Goal: Task Accomplishment & Management: Manage account settings

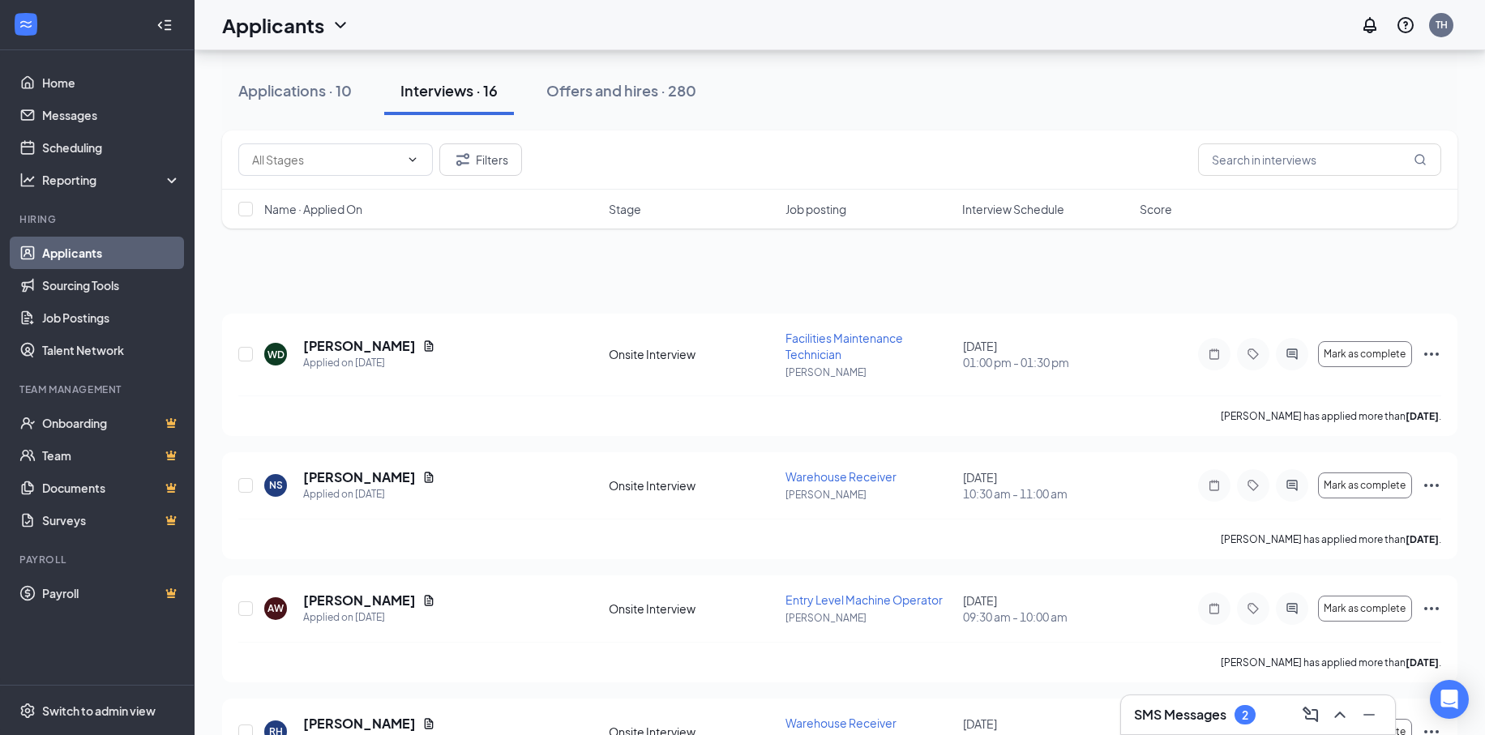
scroll to position [811, 0]
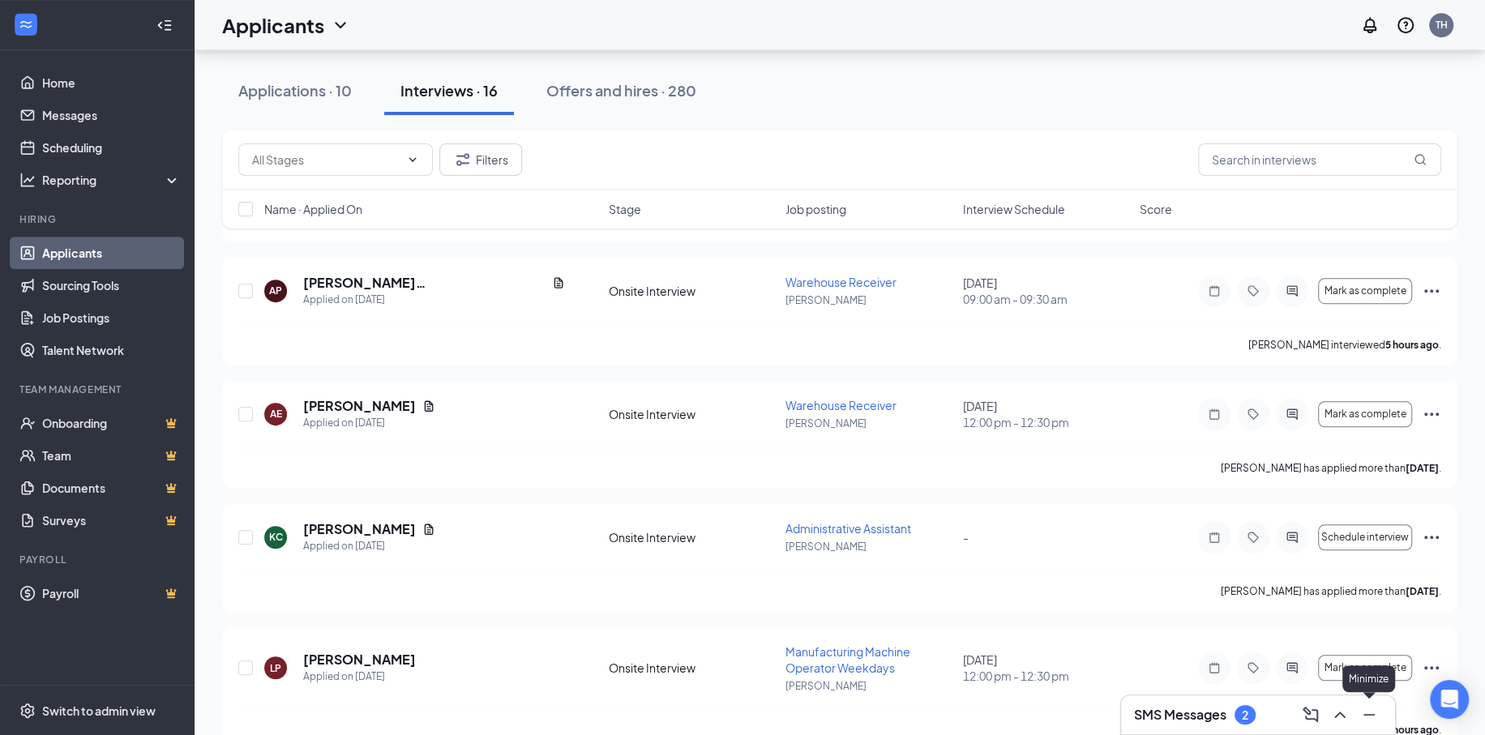
click at [1341, 712] on icon "ChevronUp" at bounding box center [1339, 714] width 19 height 19
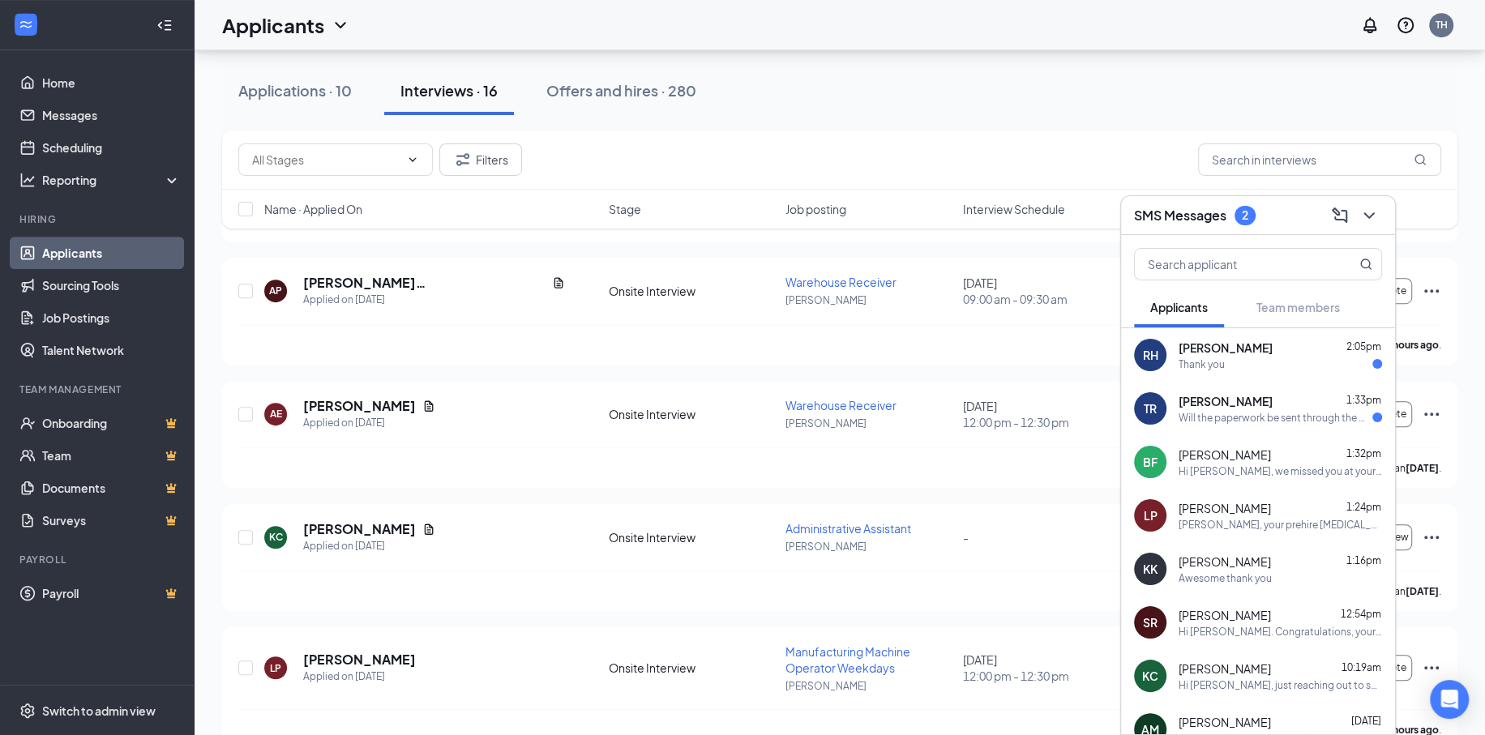
click at [1260, 355] on div "[PERSON_NAME] 2:05pm Thank you" at bounding box center [1279, 356] width 203 height 32
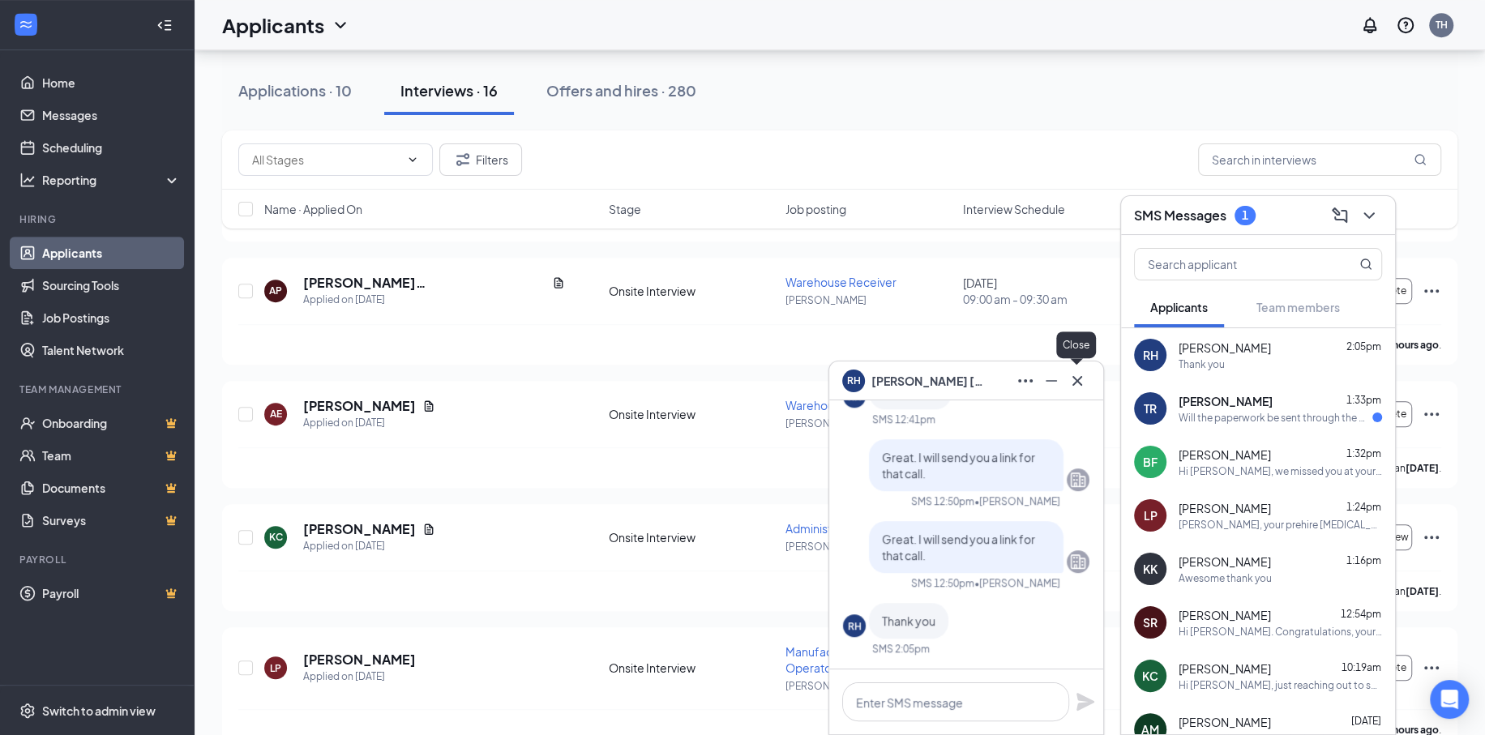
click at [1082, 384] on icon "Cross" at bounding box center [1076, 380] width 19 height 19
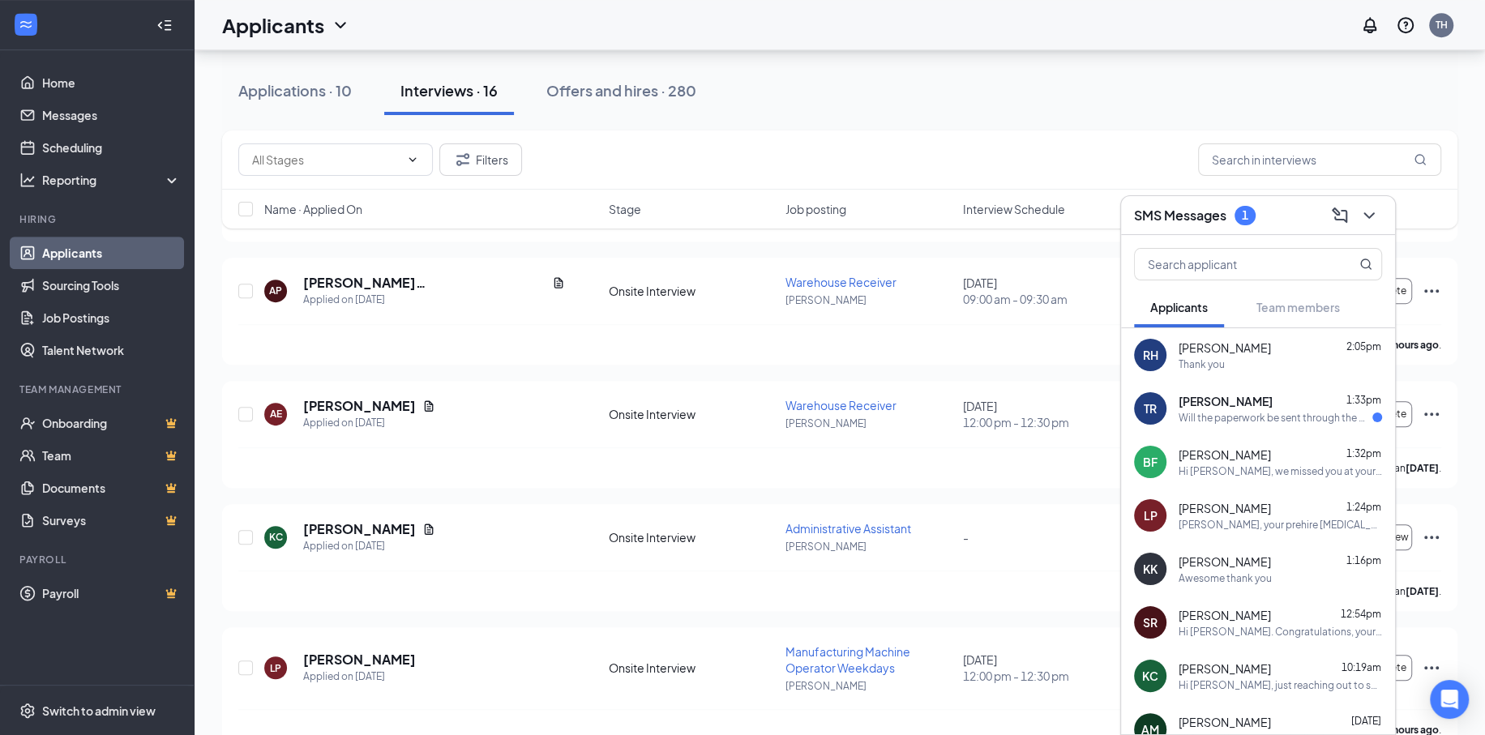
click at [1242, 400] on span "[PERSON_NAME]" at bounding box center [1225, 401] width 94 height 16
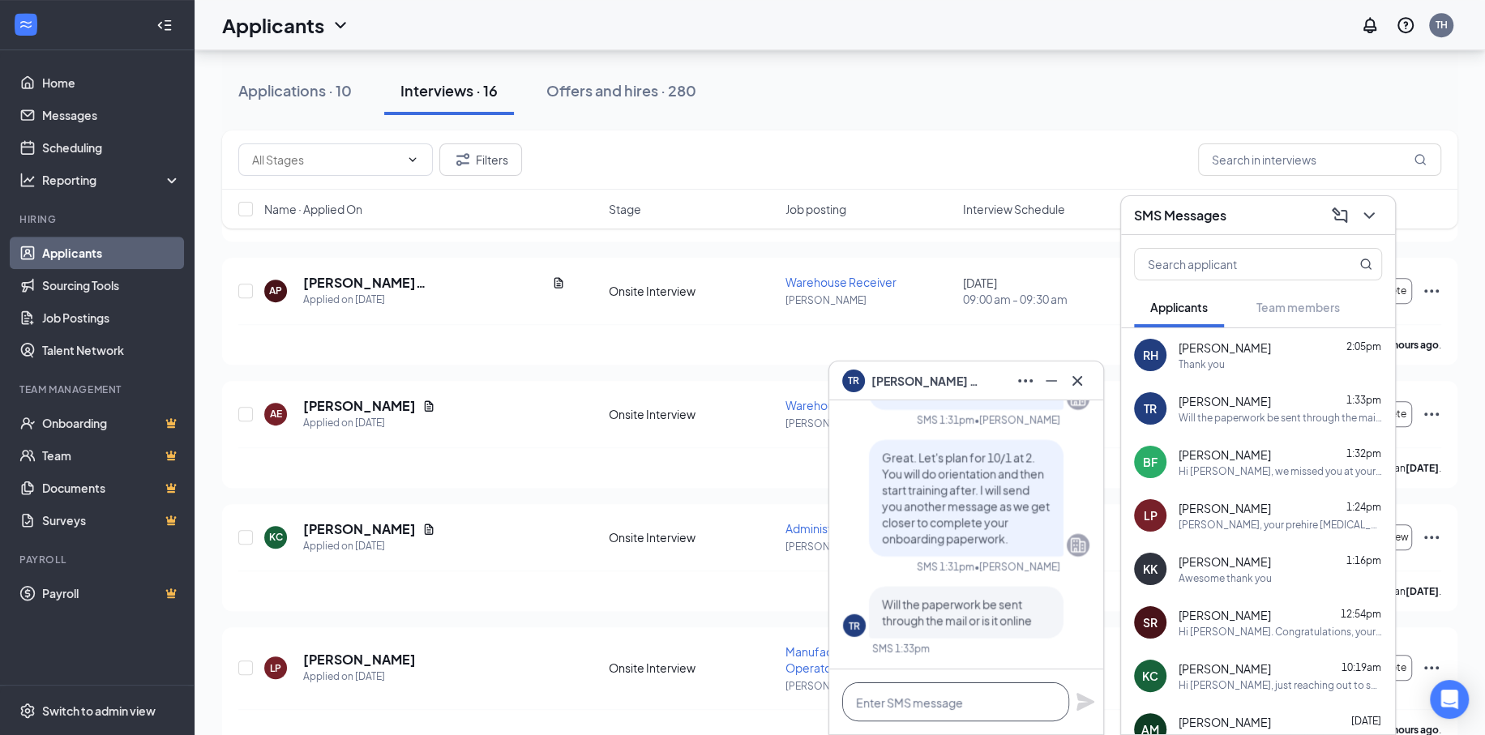
click at [989, 707] on textarea at bounding box center [955, 701] width 227 height 39
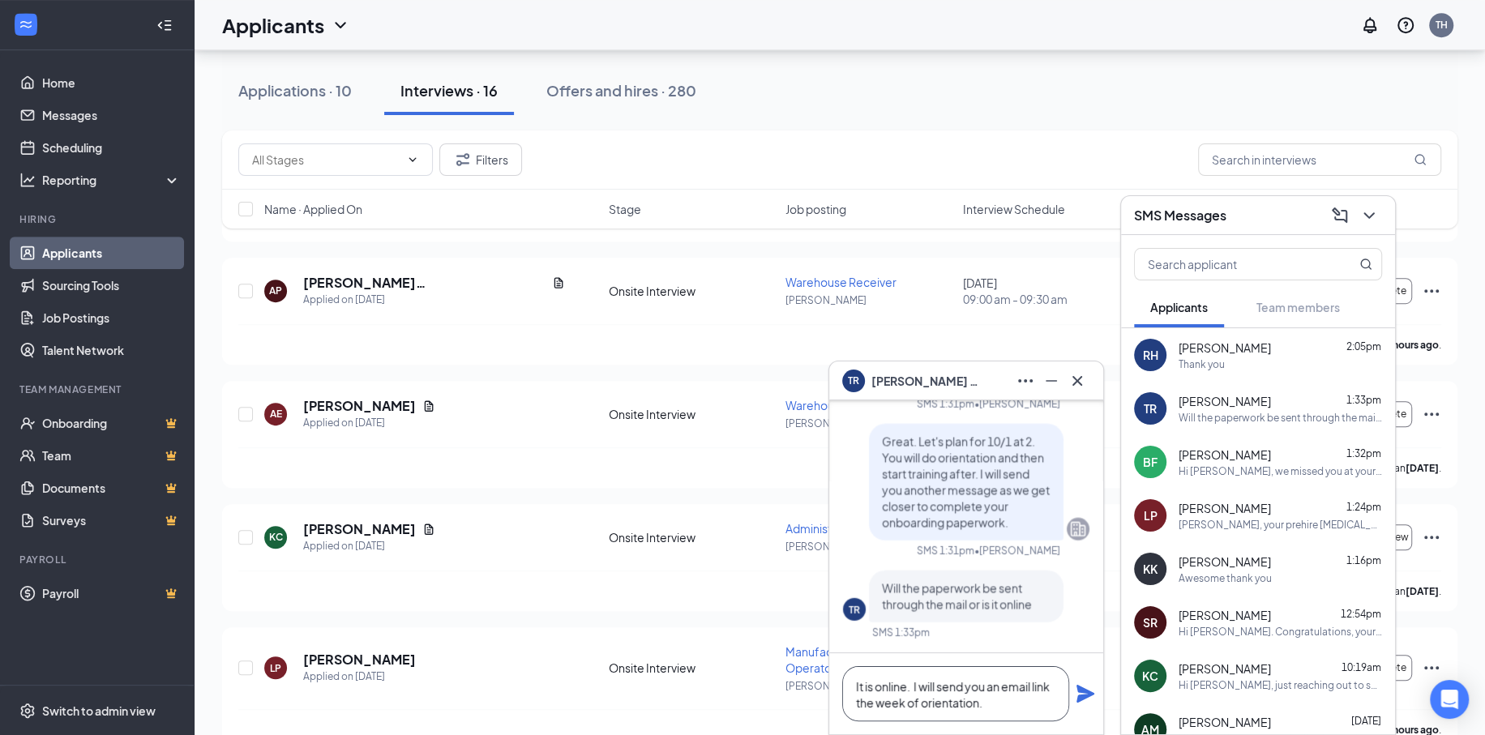
type textarea "It is online. I will send you an email link the week of orientation."
click at [1087, 696] on icon "Plane" at bounding box center [1085, 694] width 18 height 18
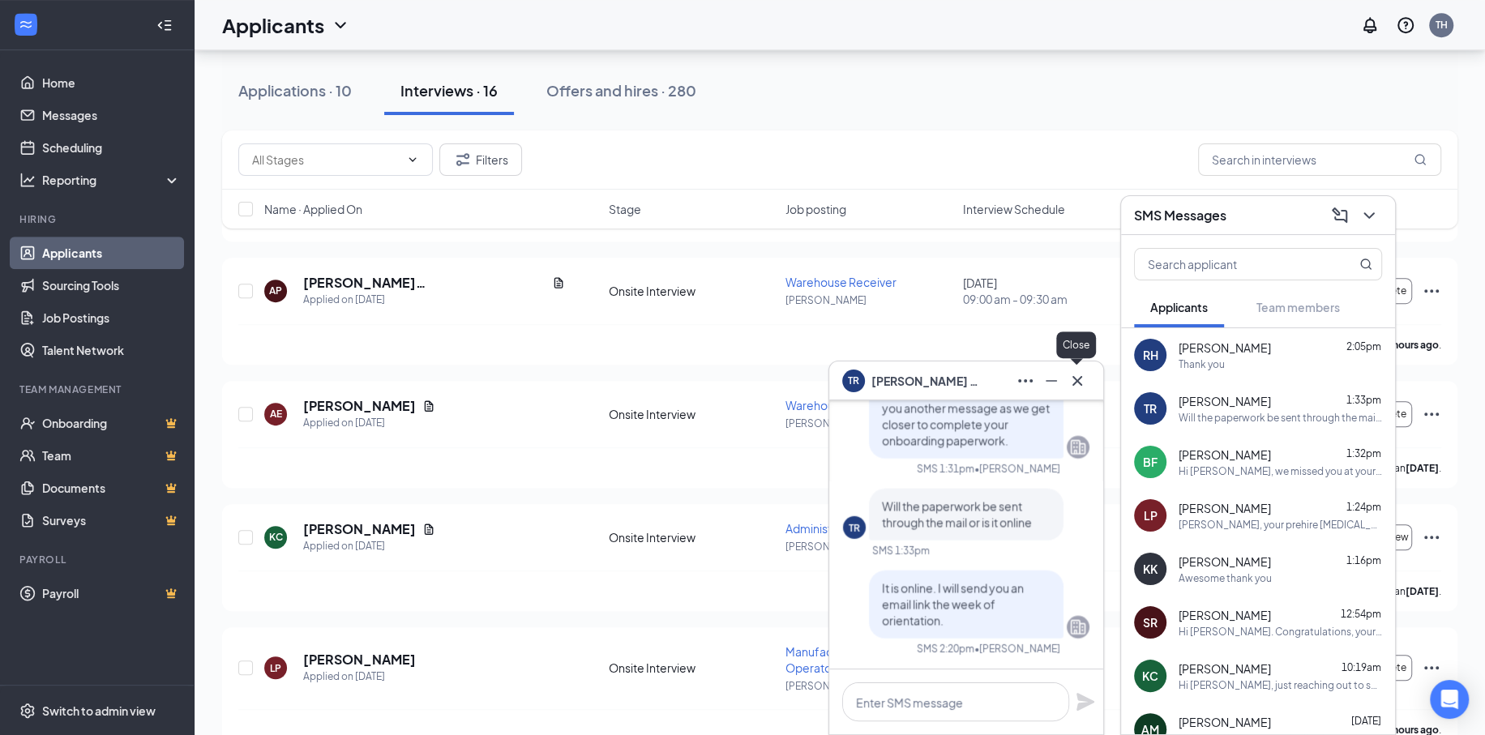
click at [1089, 378] on button at bounding box center [1077, 381] width 26 height 26
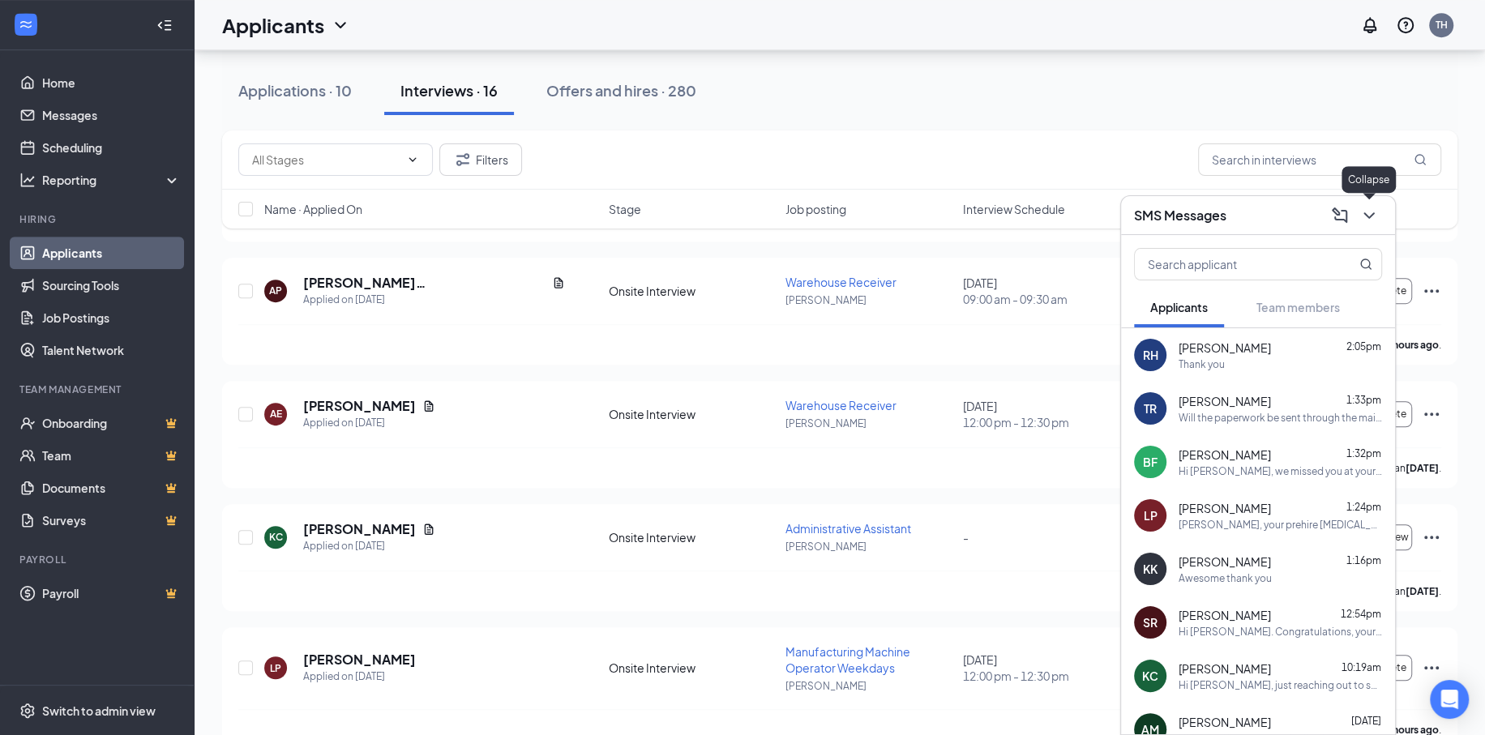
click at [1375, 206] on icon "ChevronDown" at bounding box center [1368, 215] width 19 height 19
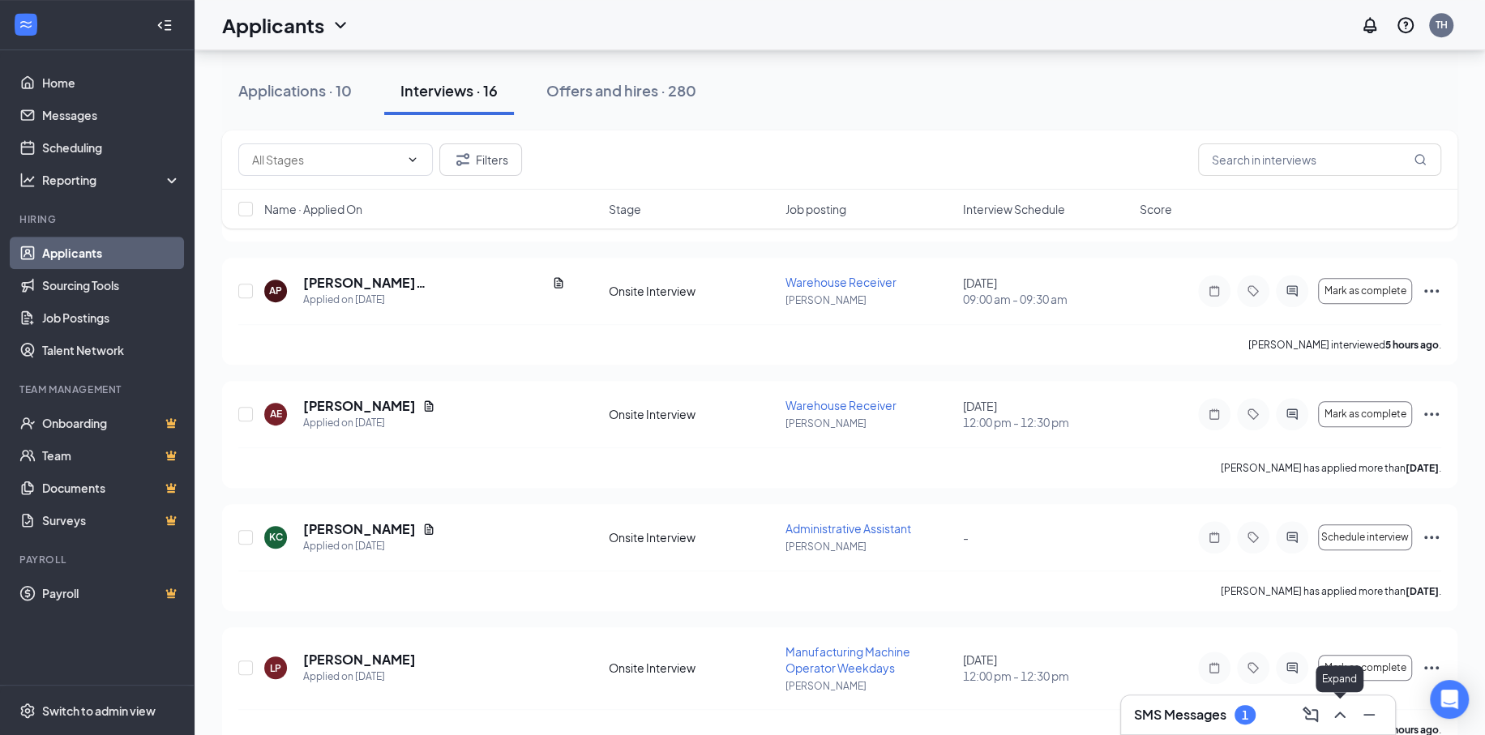
click at [1337, 718] on icon "ChevronUp" at bounding box center [1339, 714] width 19 height 19
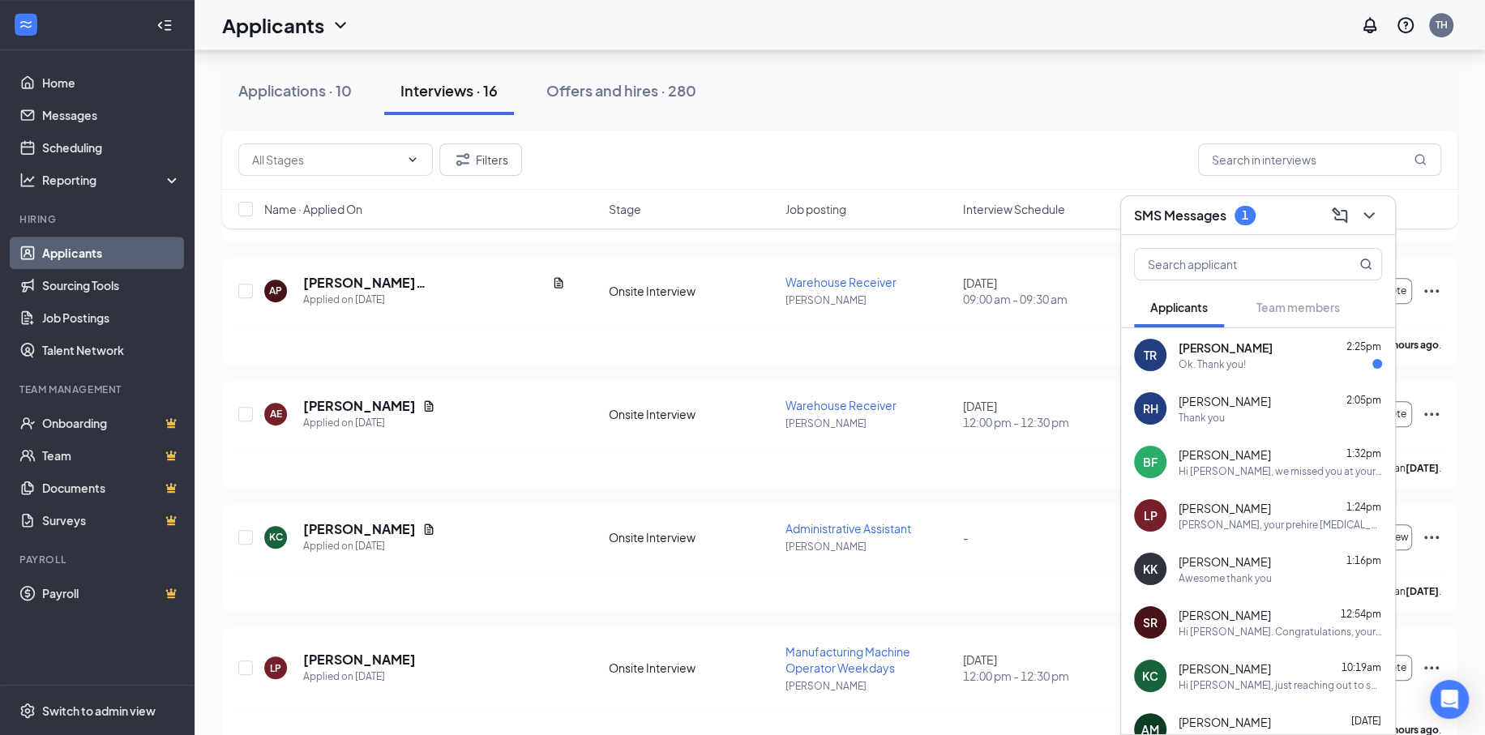
click at [1208, 349] on span "[PERSON_NAME]" at bounding box center [1225, 348] width 94 height 16
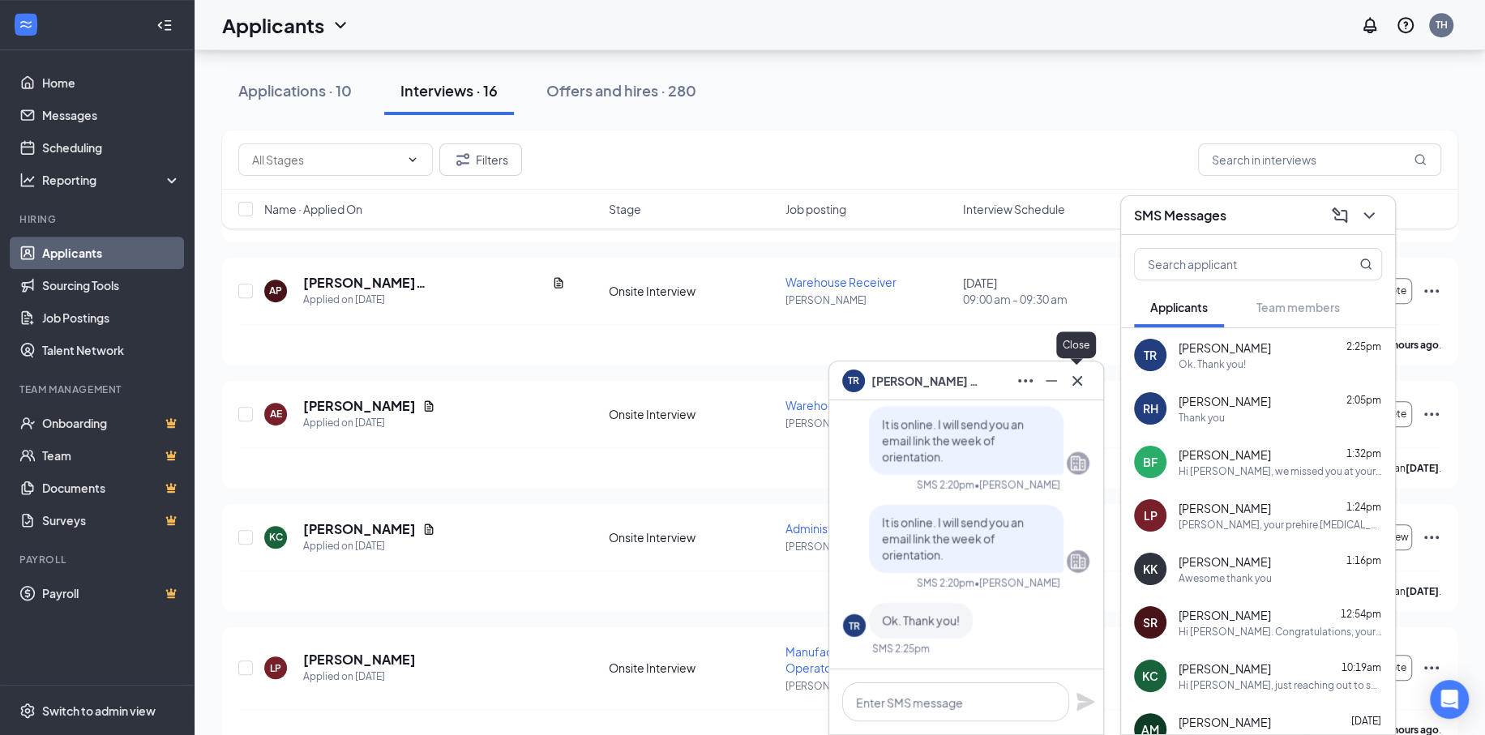
click at [1076, 383] on icon "Cross" at bounding box center [1076, 380] width 19 height 19
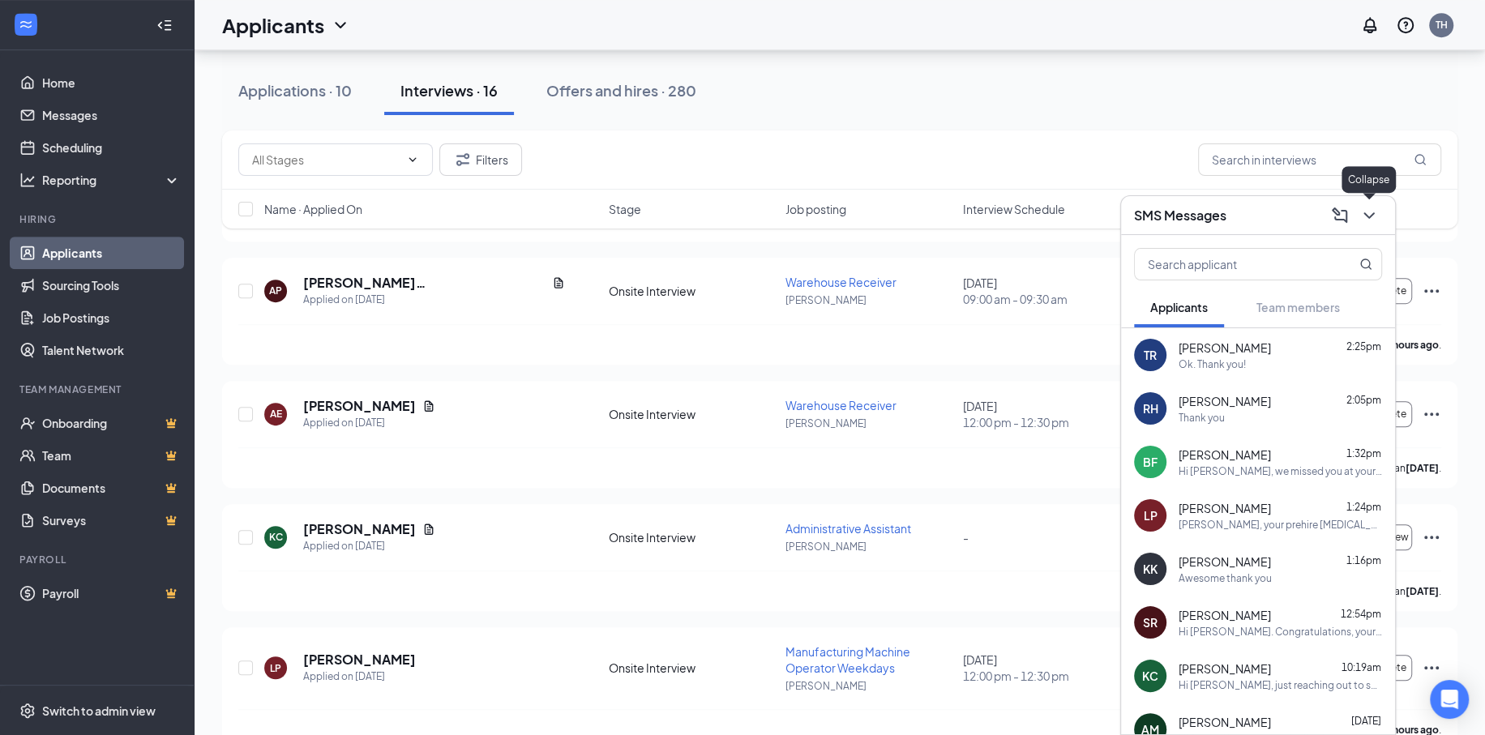
click at [1373, 214] on icon "ChevronDown" at bounding box center [1368, 215] width 19 height 19
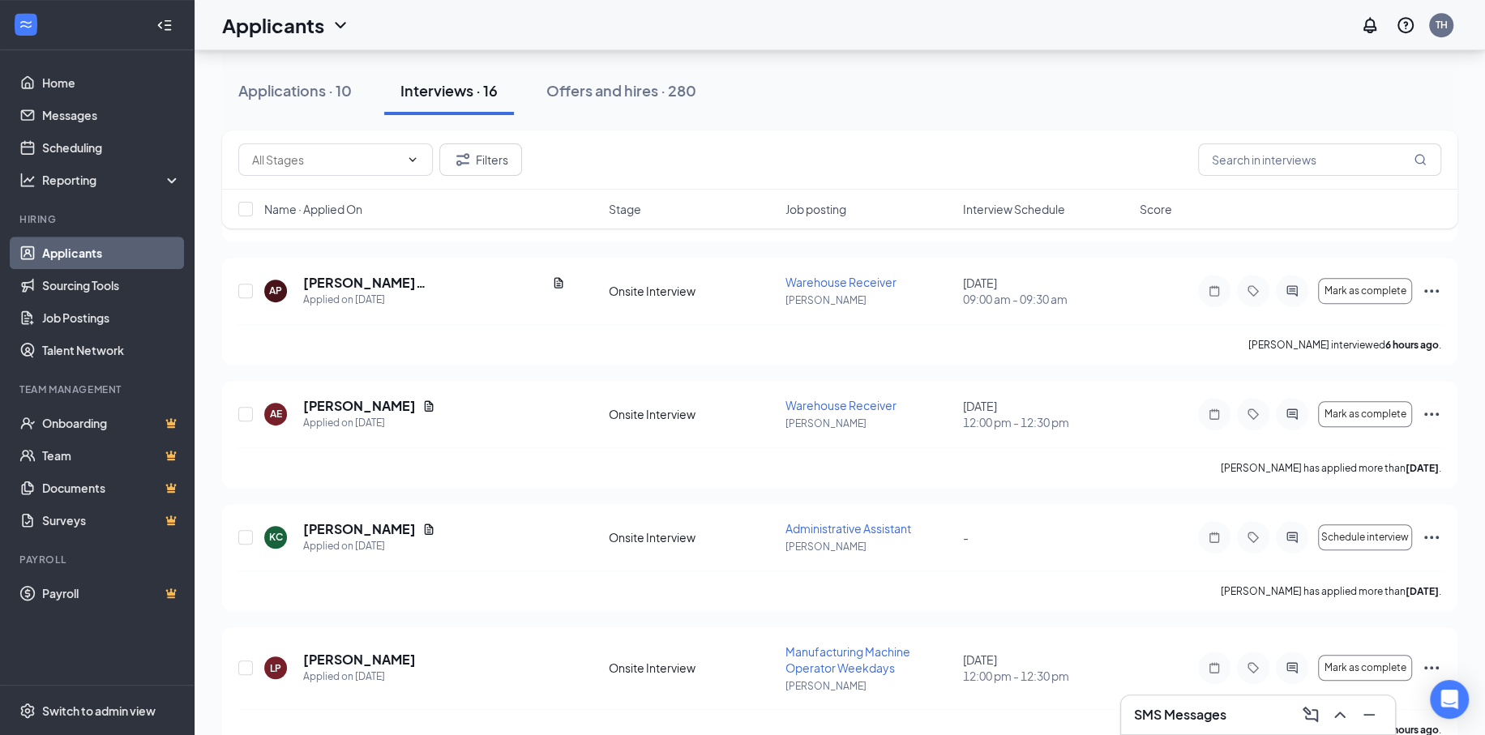
click at [1341, 724] on button at bounding box center [1340, 715] width 26 height 26
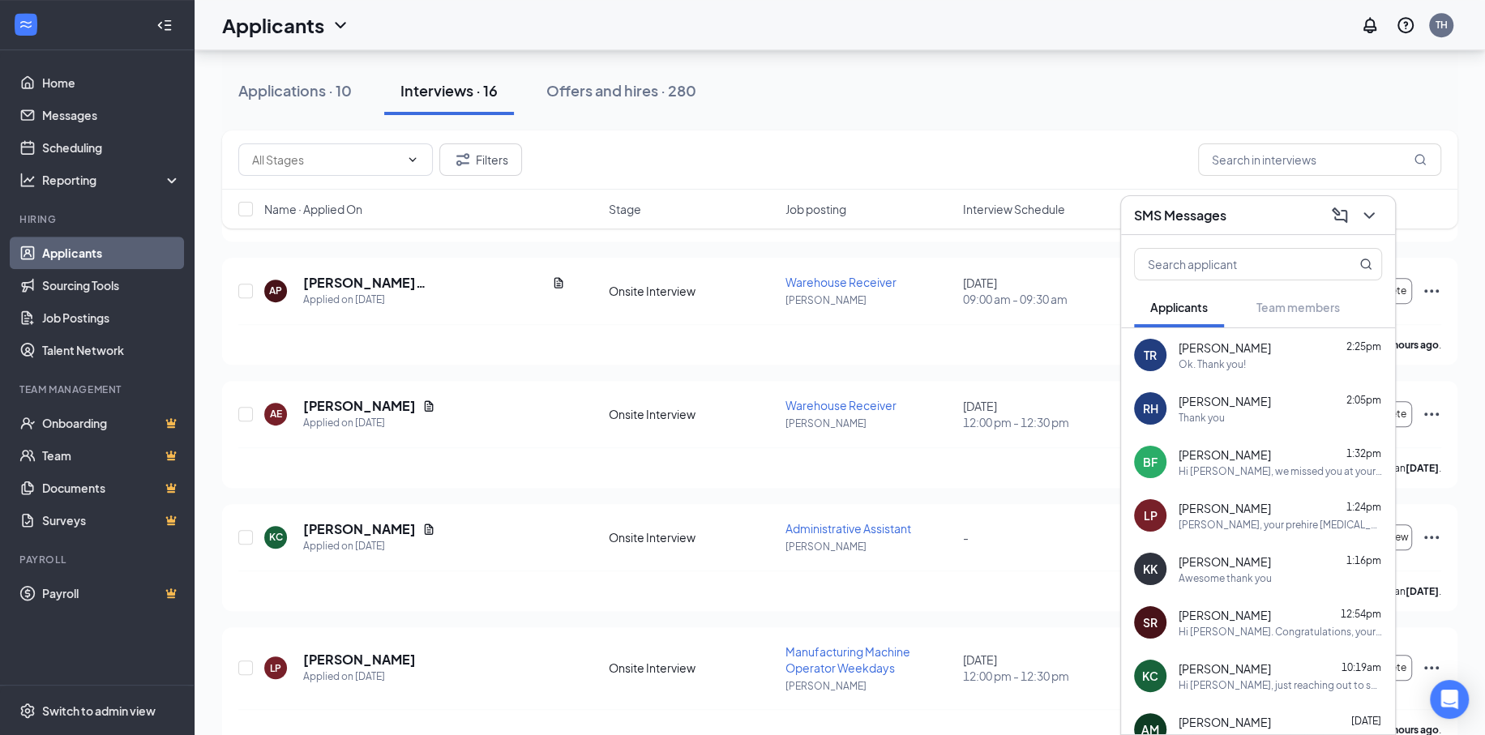
click at [1255, 464] on div "Hi [PERSON_NAME], we missed you at your interview [DATE]. Did you want to resch…" at bounding box center [1279, 471] width 203 height 14
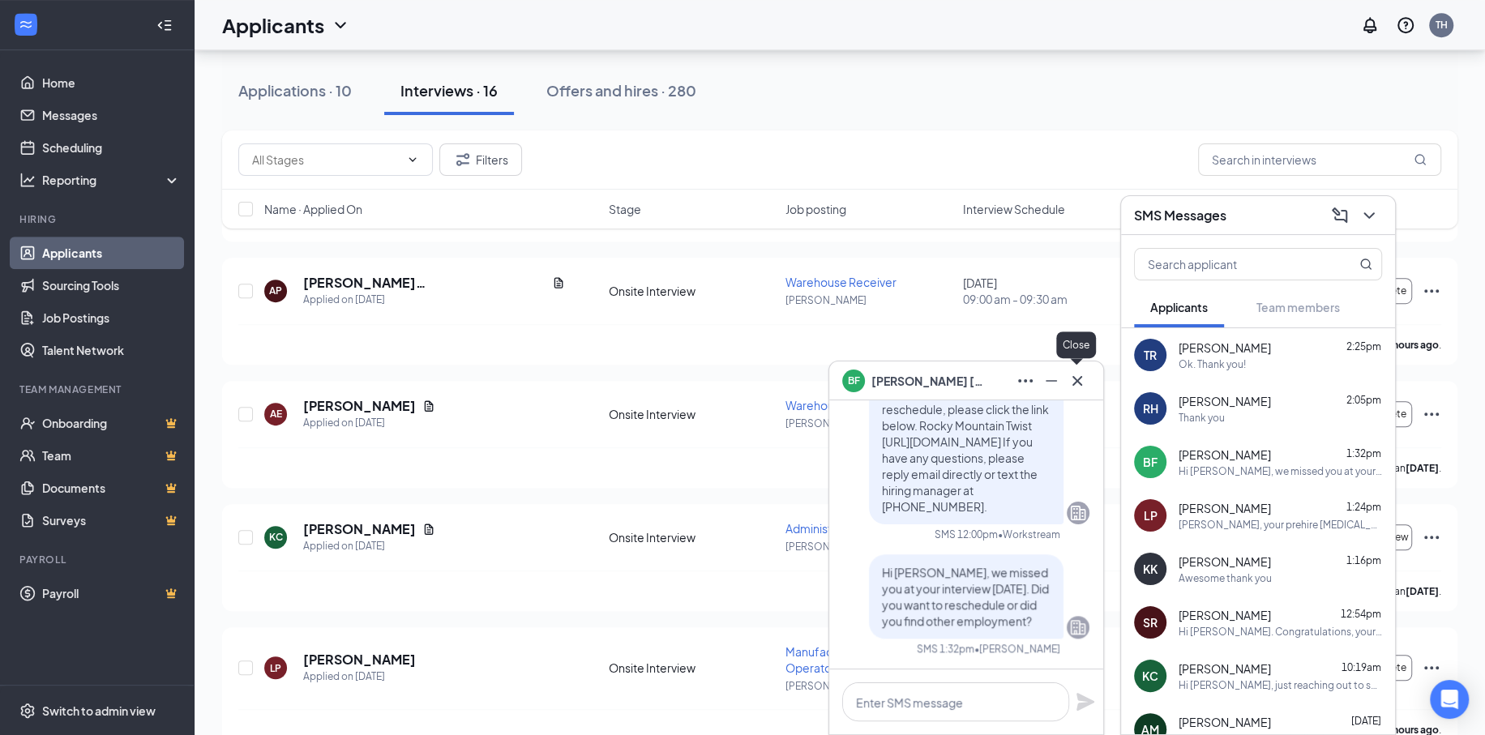
click at [1076, 374] on icon "Cross" at bounding box center [1076, 380] width 19 height 19
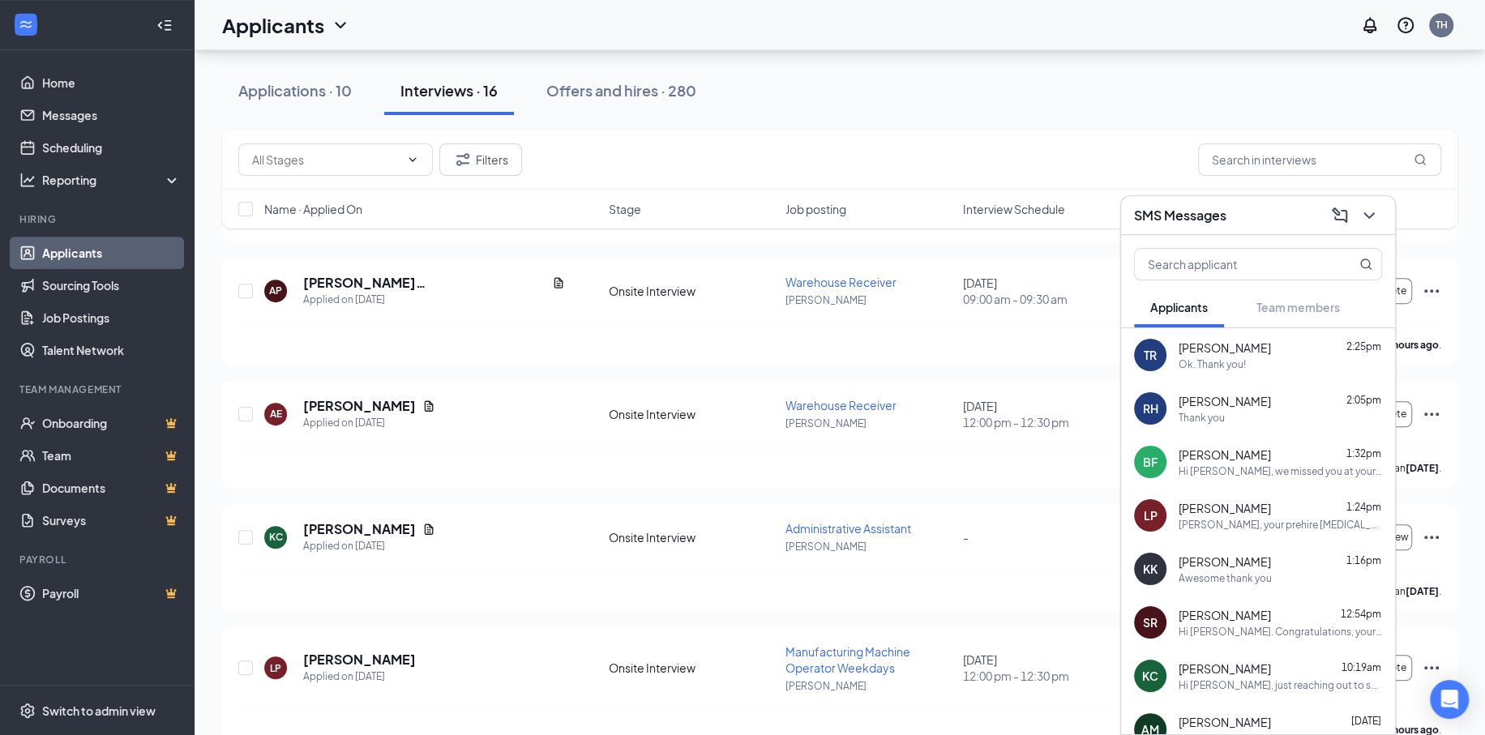
click at [1361, 211] on icon "ChevronDown" at bounding box center [1368, 215] width 19 height 19
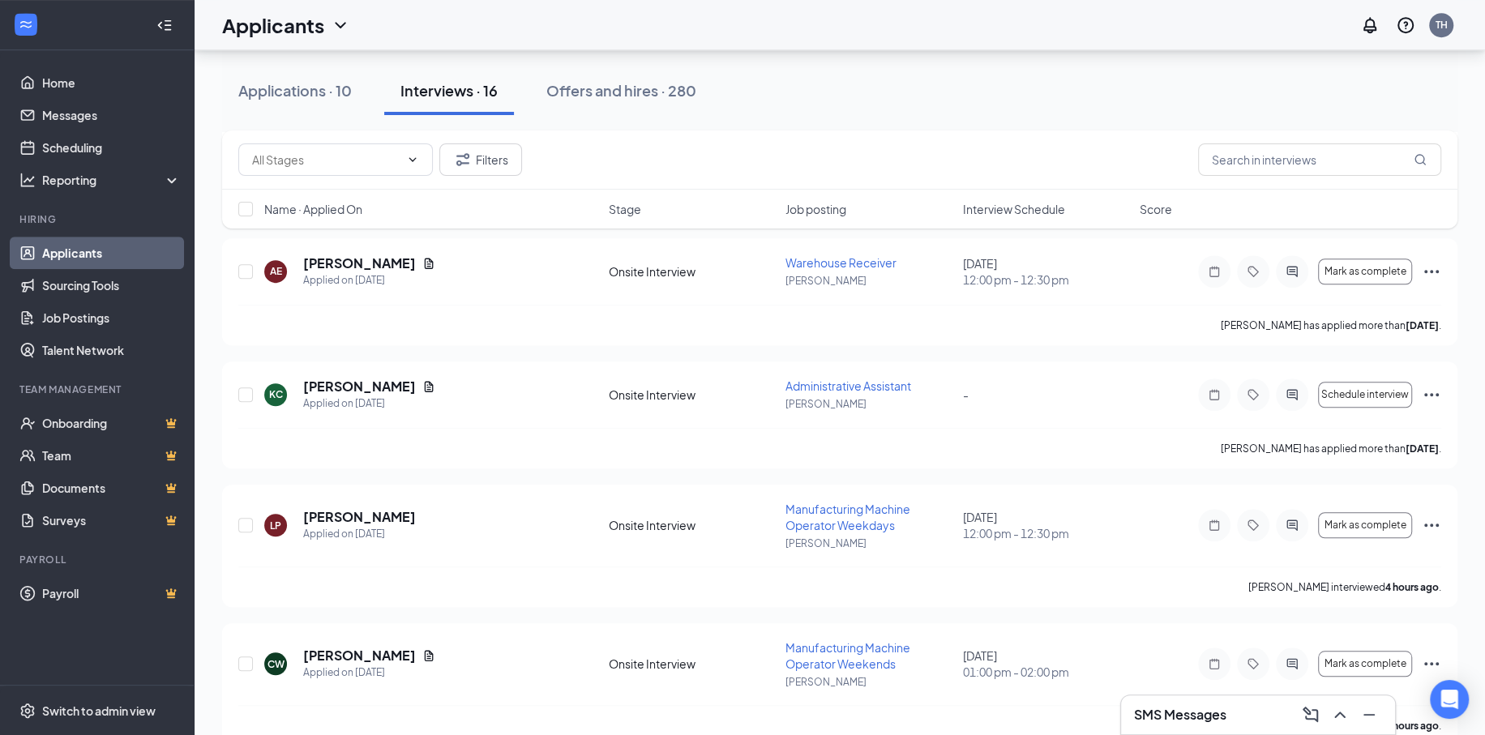
scroll to position [950, 0]
click at [1435, 531] on icon "Ellipses" at bounding box center [1431, 528] width 19 height 19
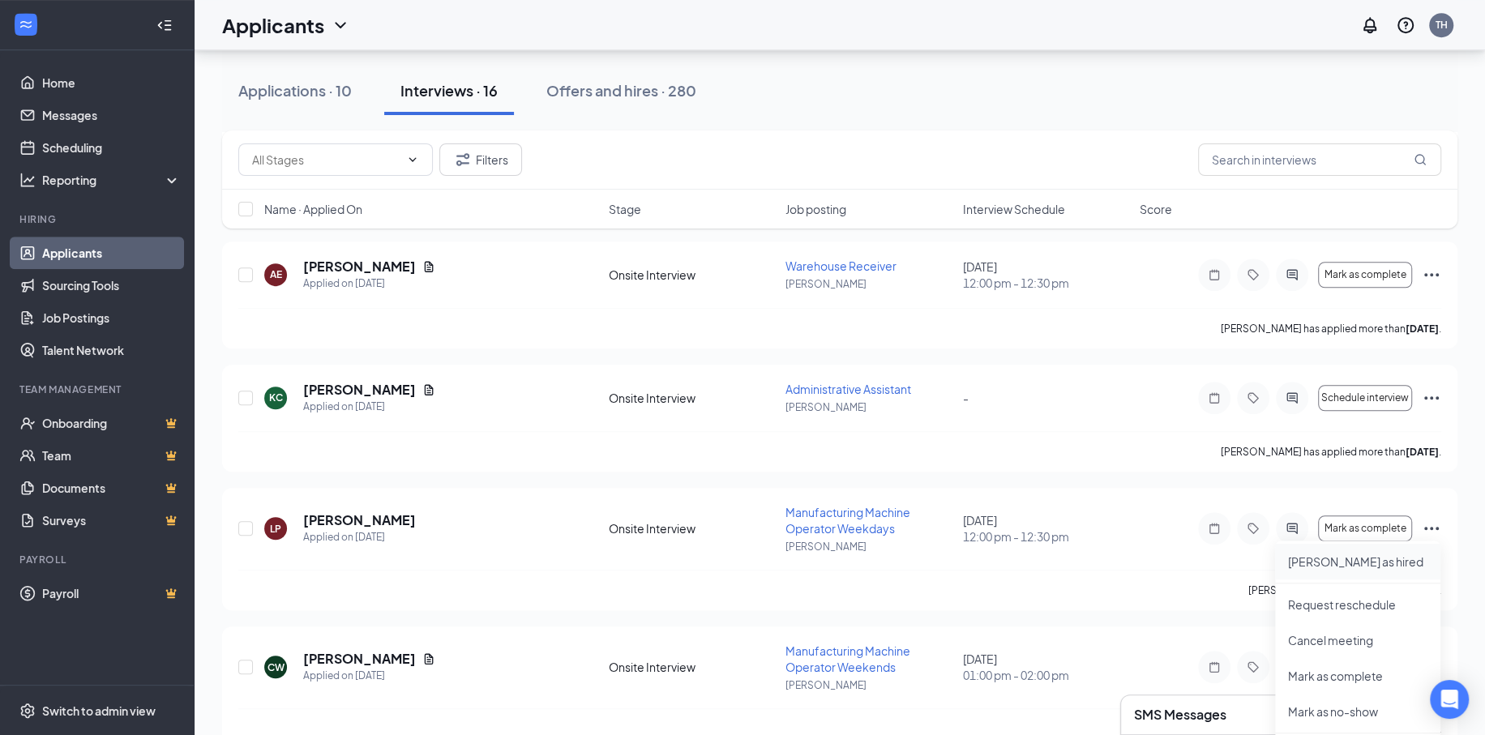
click at [1345, 555] on p "[PERSON_NAME] as hired" at bounding box center [1357, 562] width 139 height 16
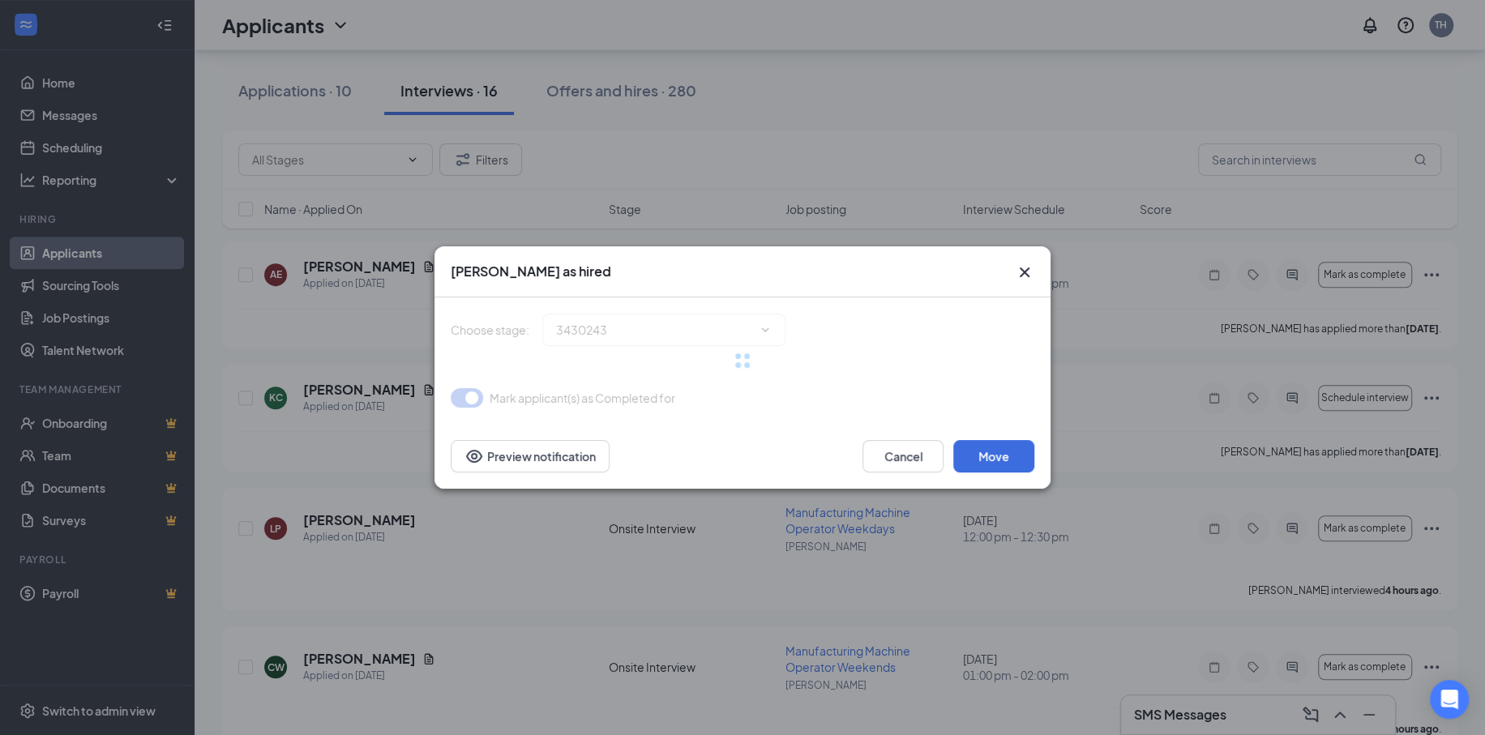
type input "Hiring Complete (final stage)"
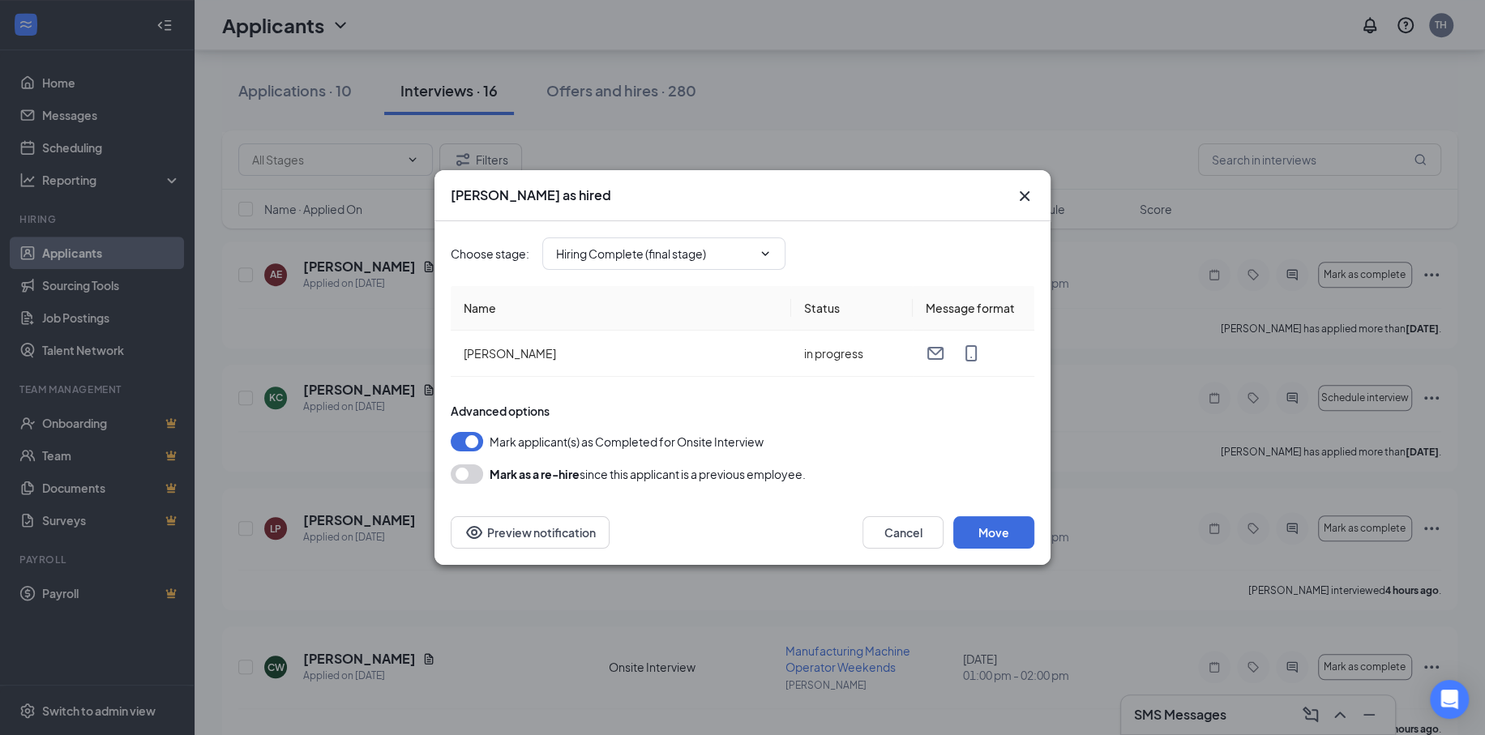
click at [473, 476] on button "button" at bounding box center [467, 473] width 32 height 19
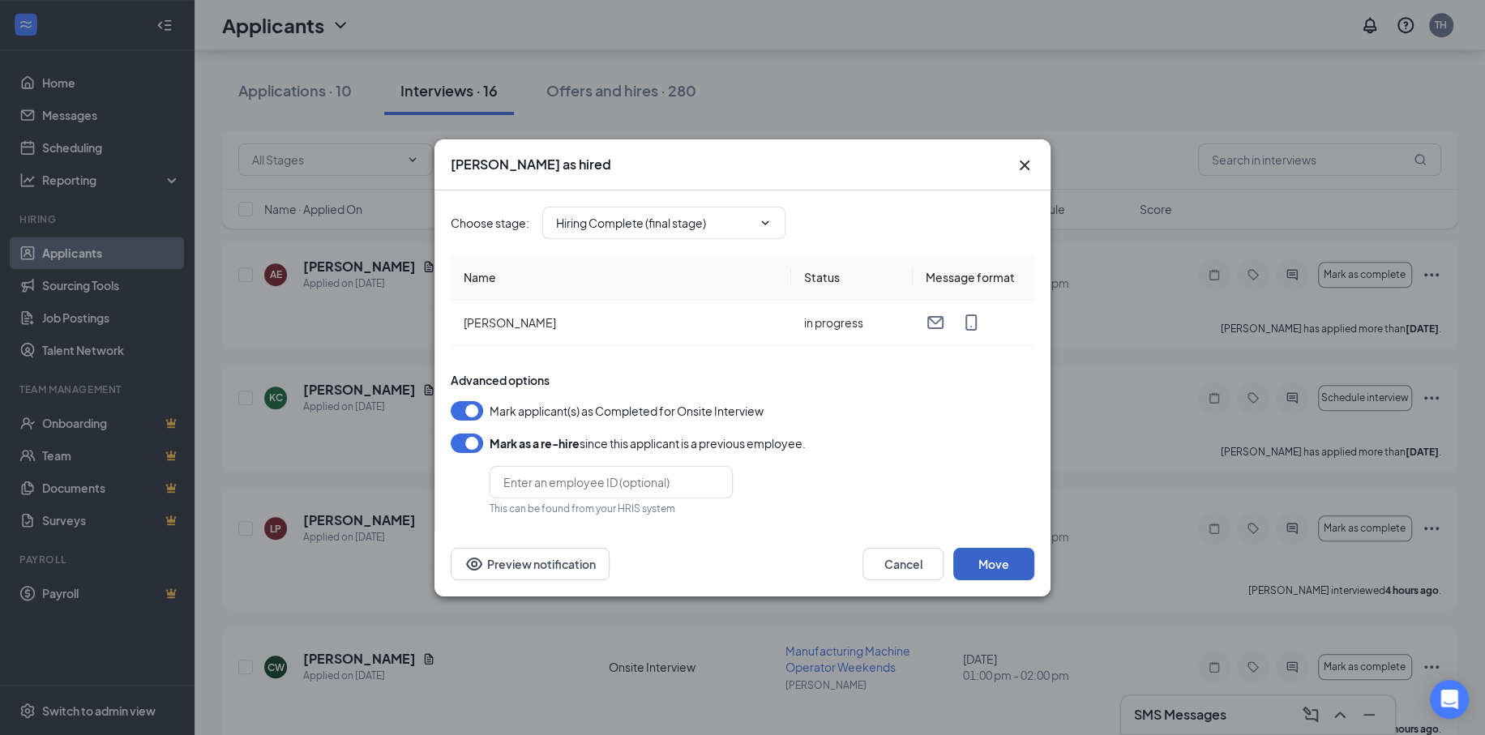
click at [997, 565] on button "Move" at bounding box center [993, 564] width 81 height 32
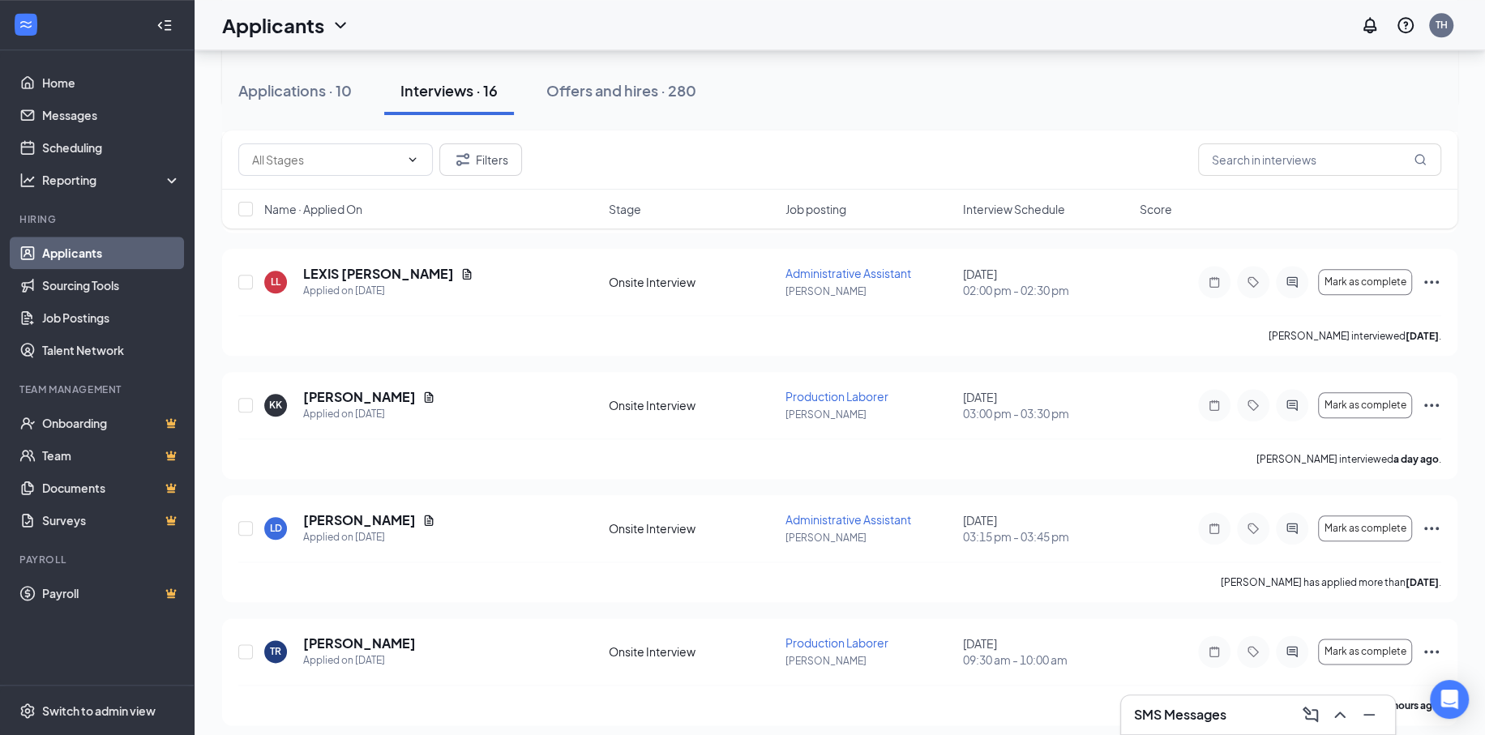
scroll to position [1459, 0]
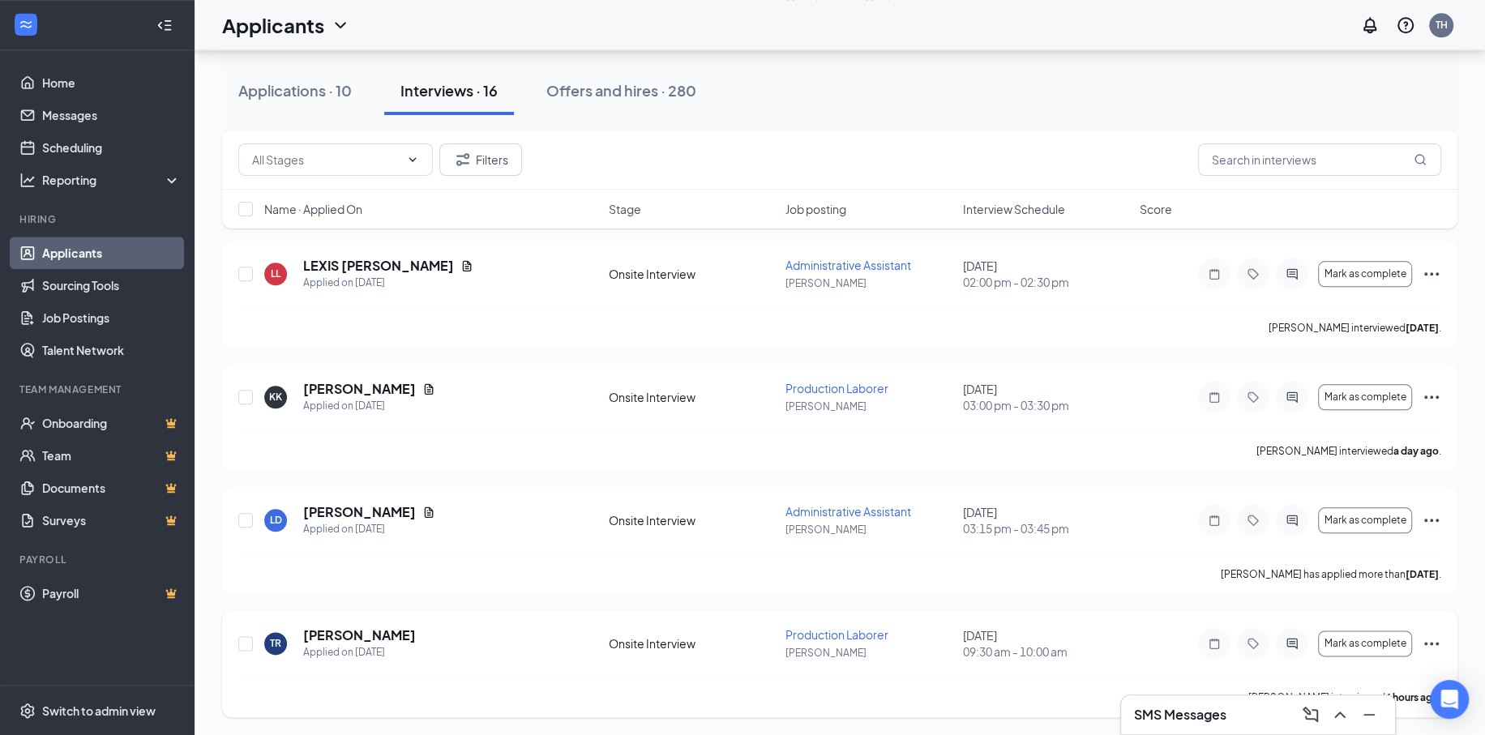
click at [1435, 636] on icon "Ellipses" at bounding box center [1431, 643] width 19 height 19
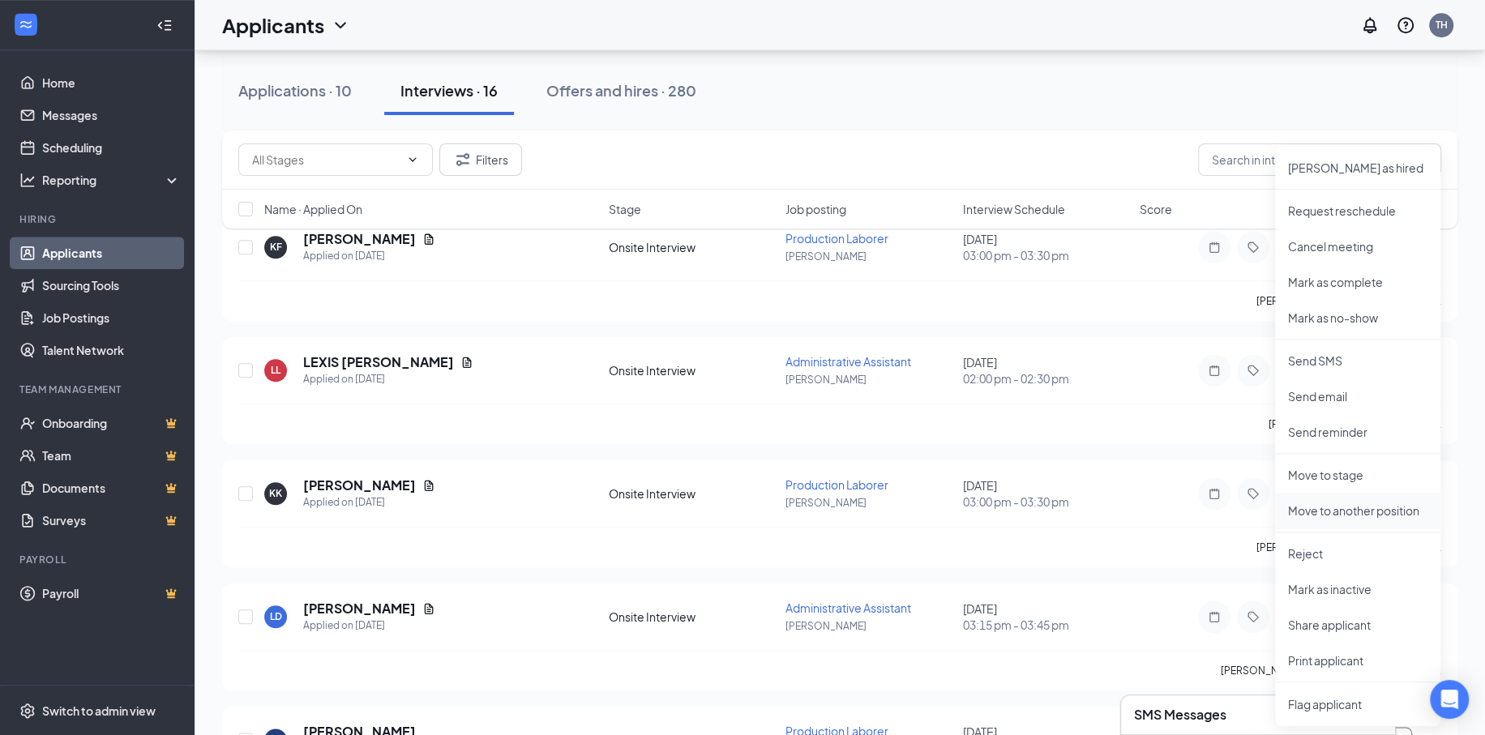
scroll to position [1297, 0]
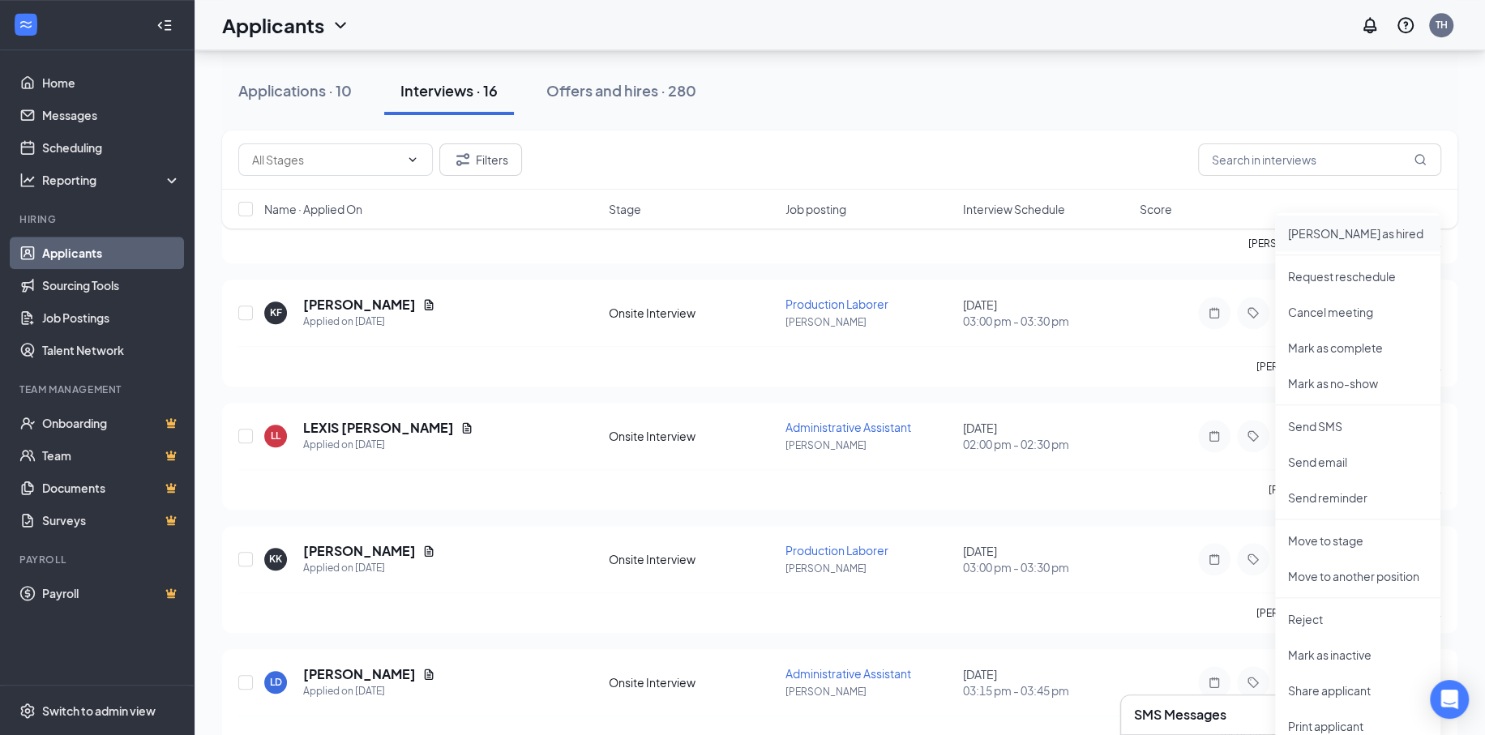
click at [1326, 234] on p "[PERSON_NAME] as hired" at bounding box center [1357, 233] width 139 height 16
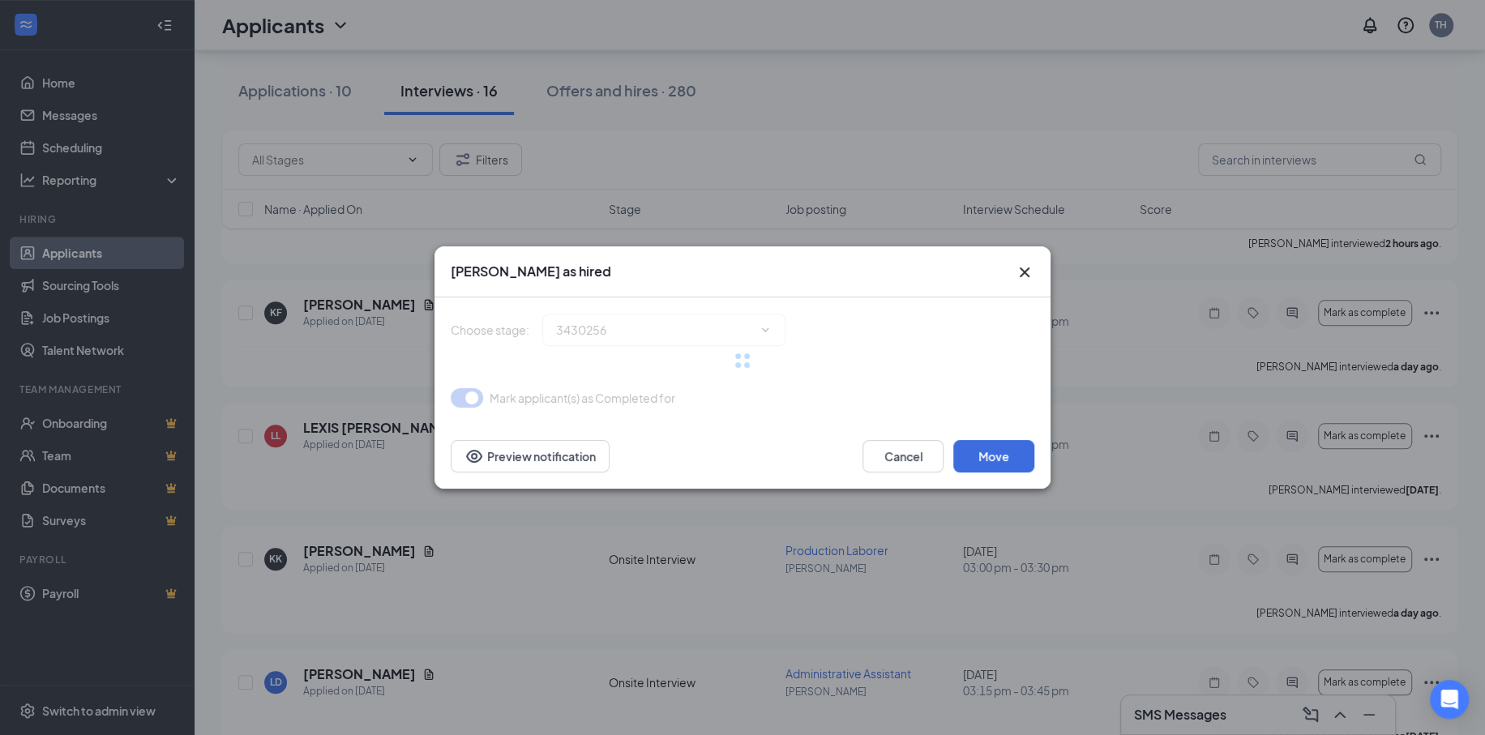
type input "Hiring Complete (final stage)"
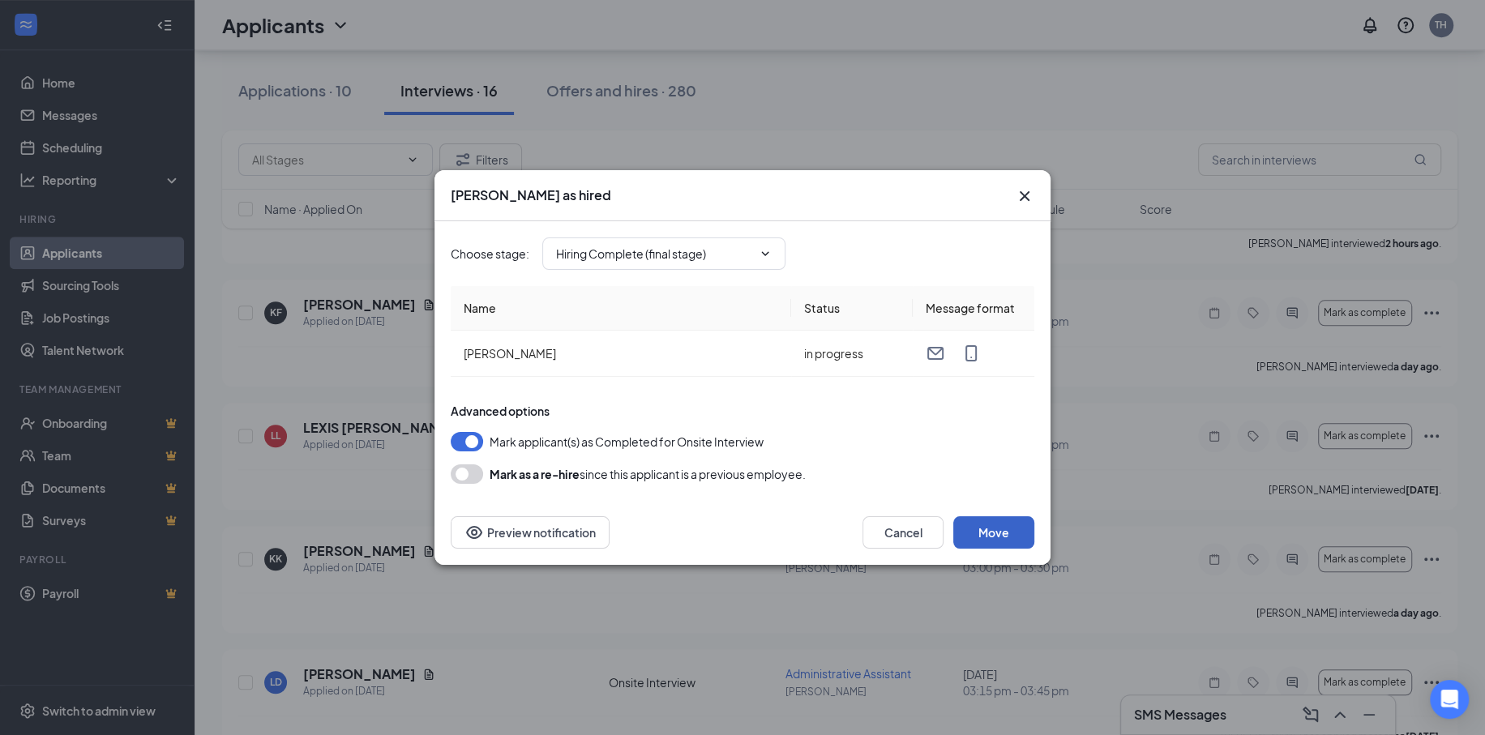
click at [1013, 529] on button "Move" at bounding box center [993, 532] width 81 height 32
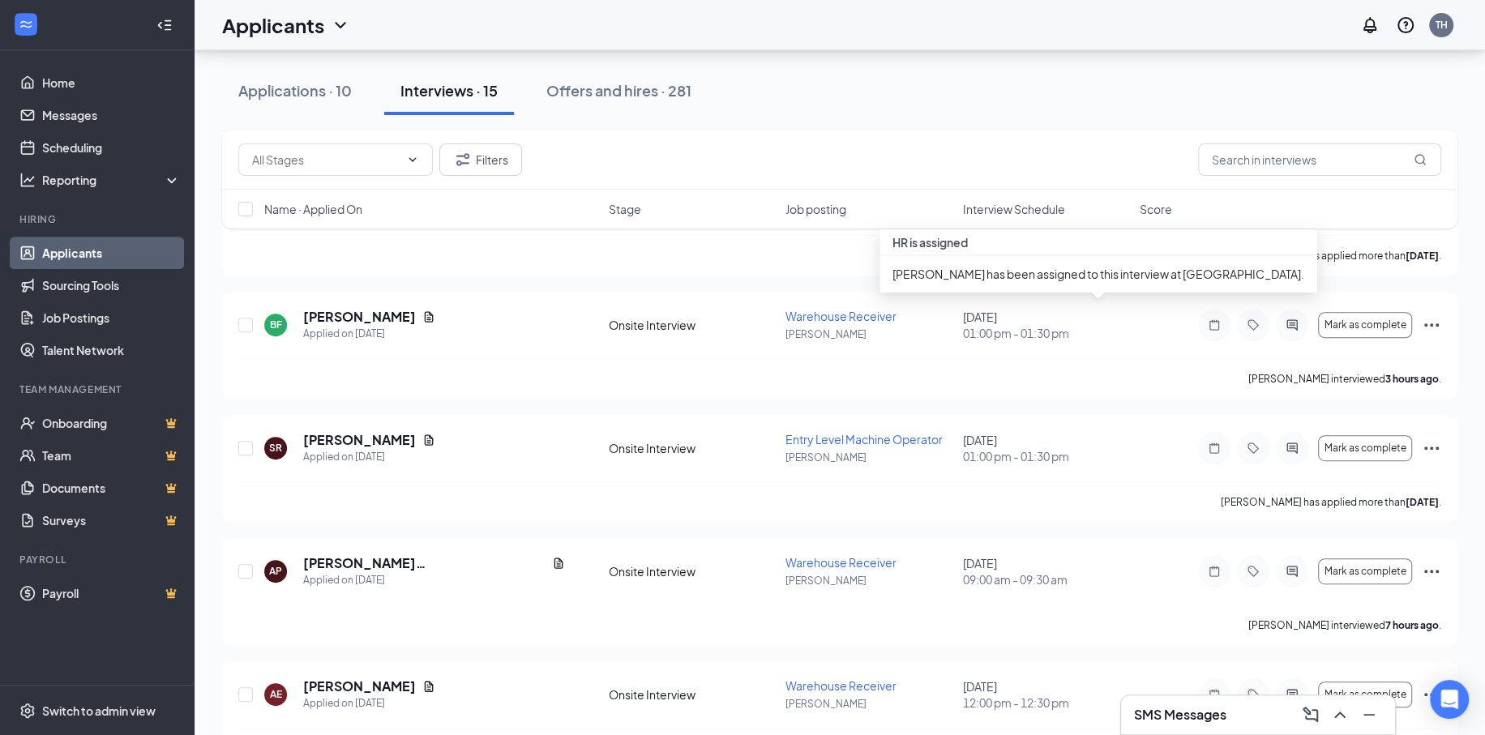
scroll to position [567, 0]
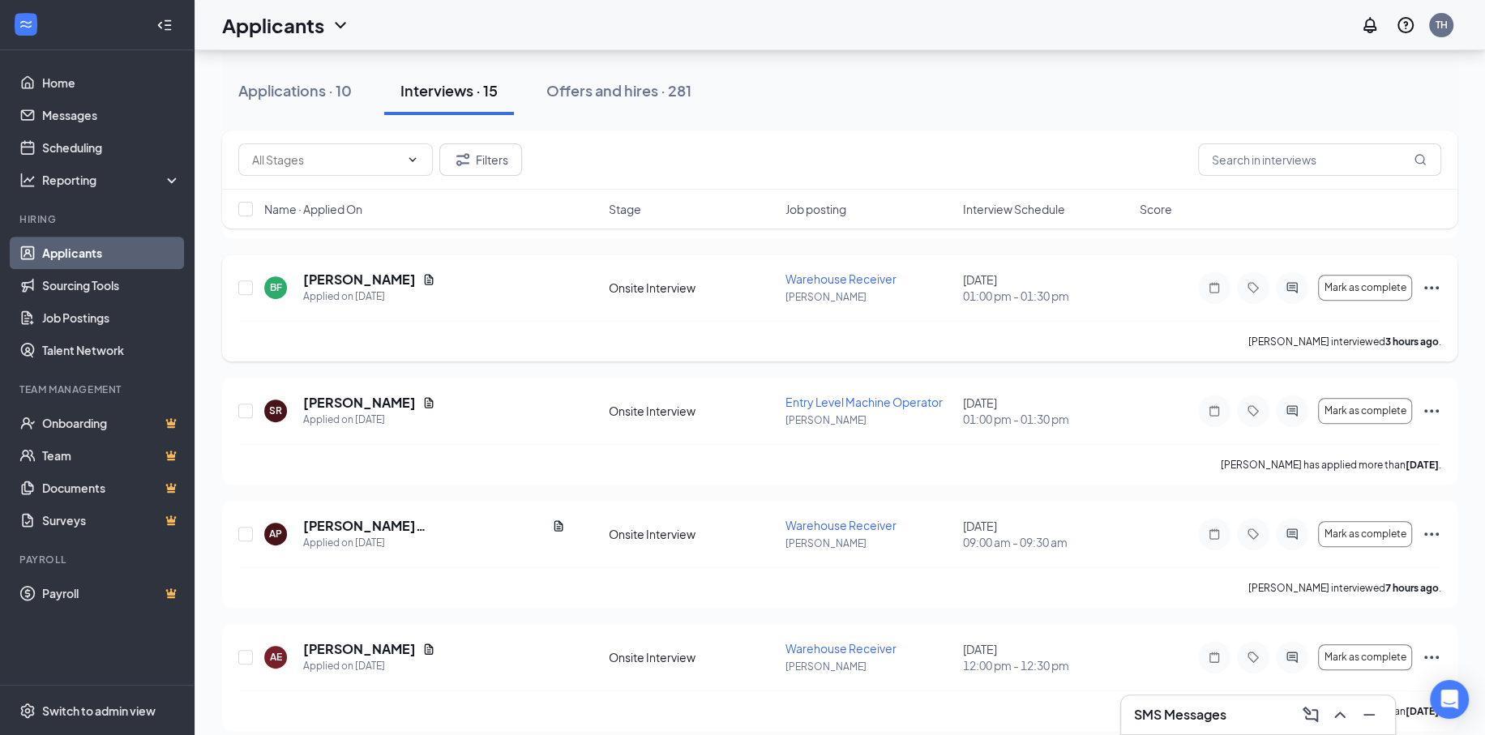
click at [1435, 286] on icon "Ellipses" at bounding box center [1431, 287] width 19 height 19
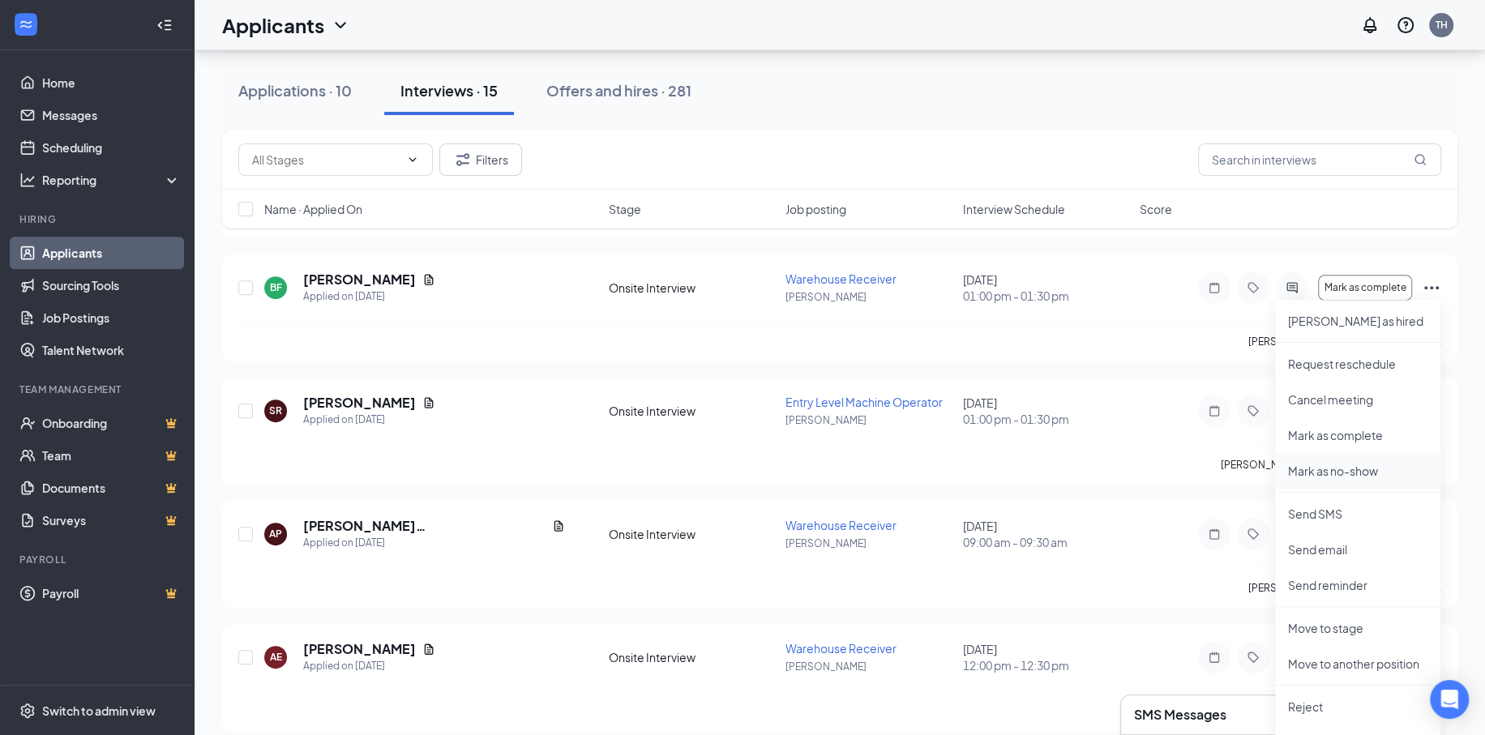
click at [1332, 469] on p "Mark as no-show" at bounding box center [1357, 471] width 139 height 16
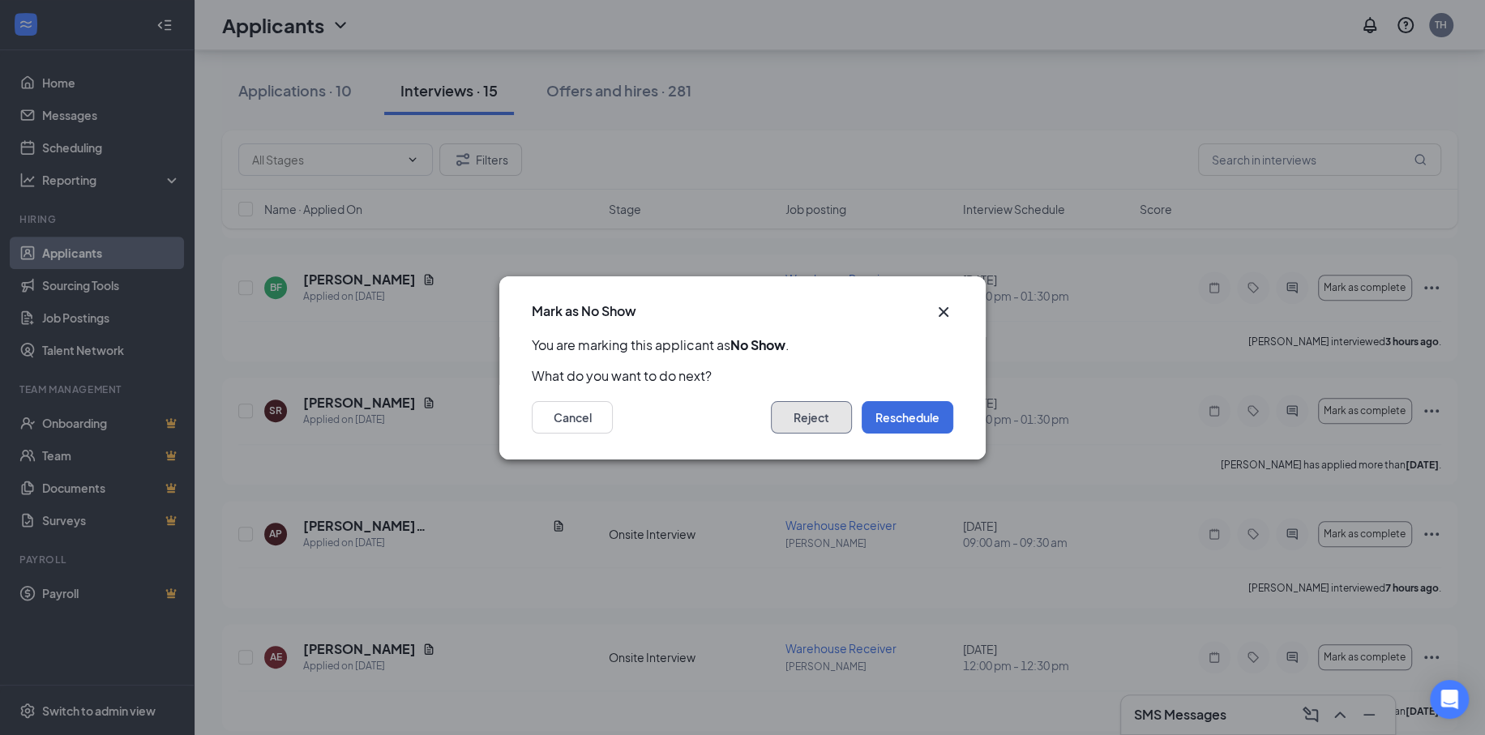
click at [826, 412] on button "Reject" at bounding box center [811, 417] width 81 height 32
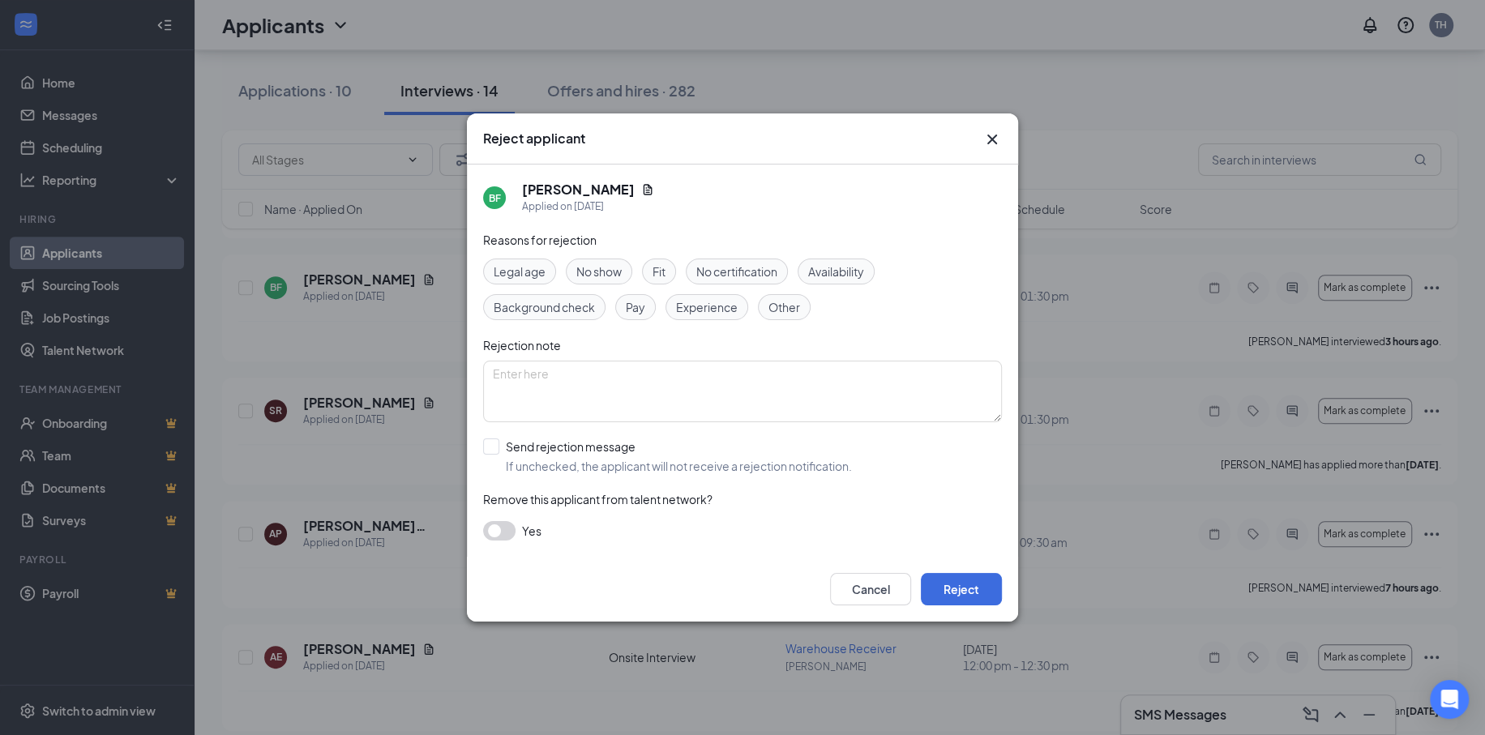
click at [622, 273] on span "No show" at bounding box center [598, 272] width 45 height 18
click at [966, 584] on button "Reject" at bounding box center [961, 589] width 81 height 32
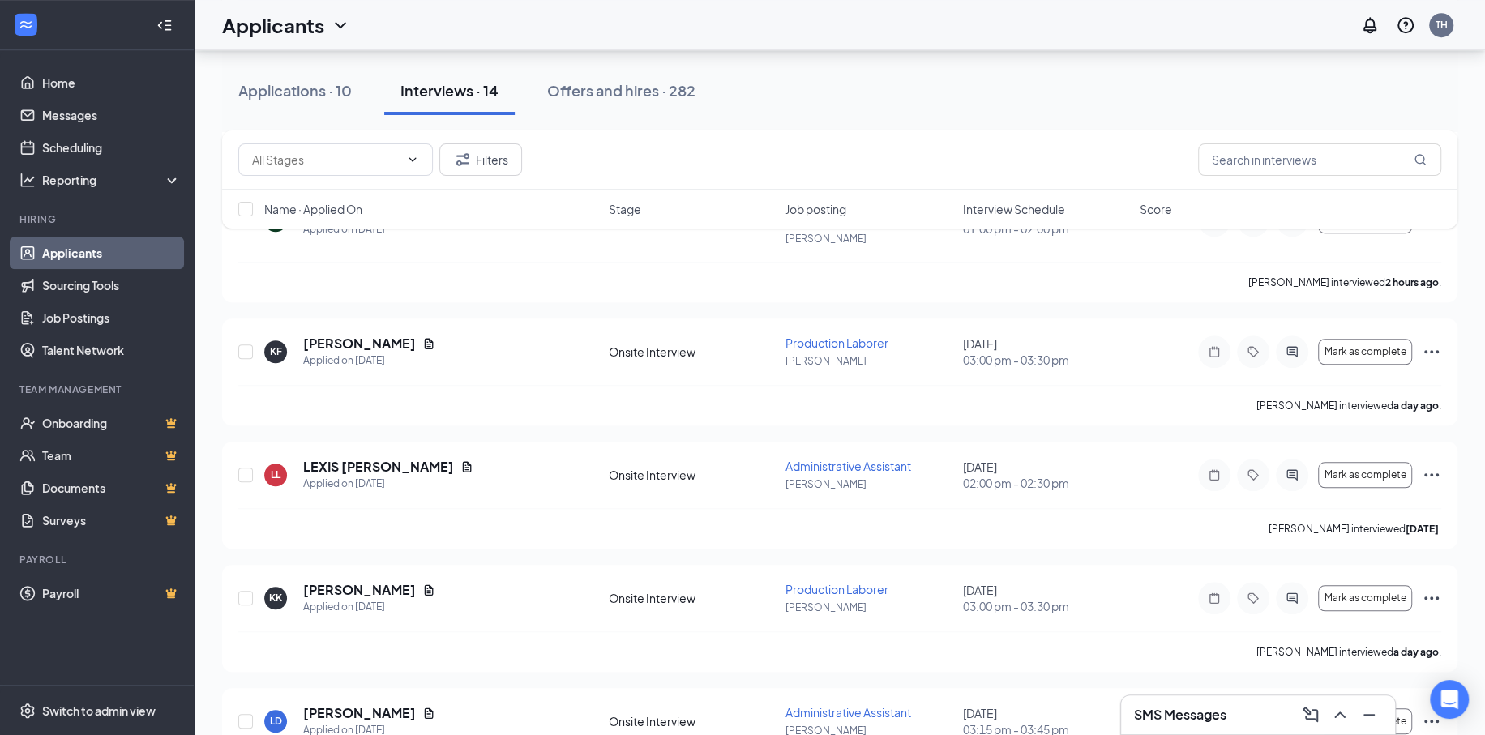
scroll to position [1213, 0]
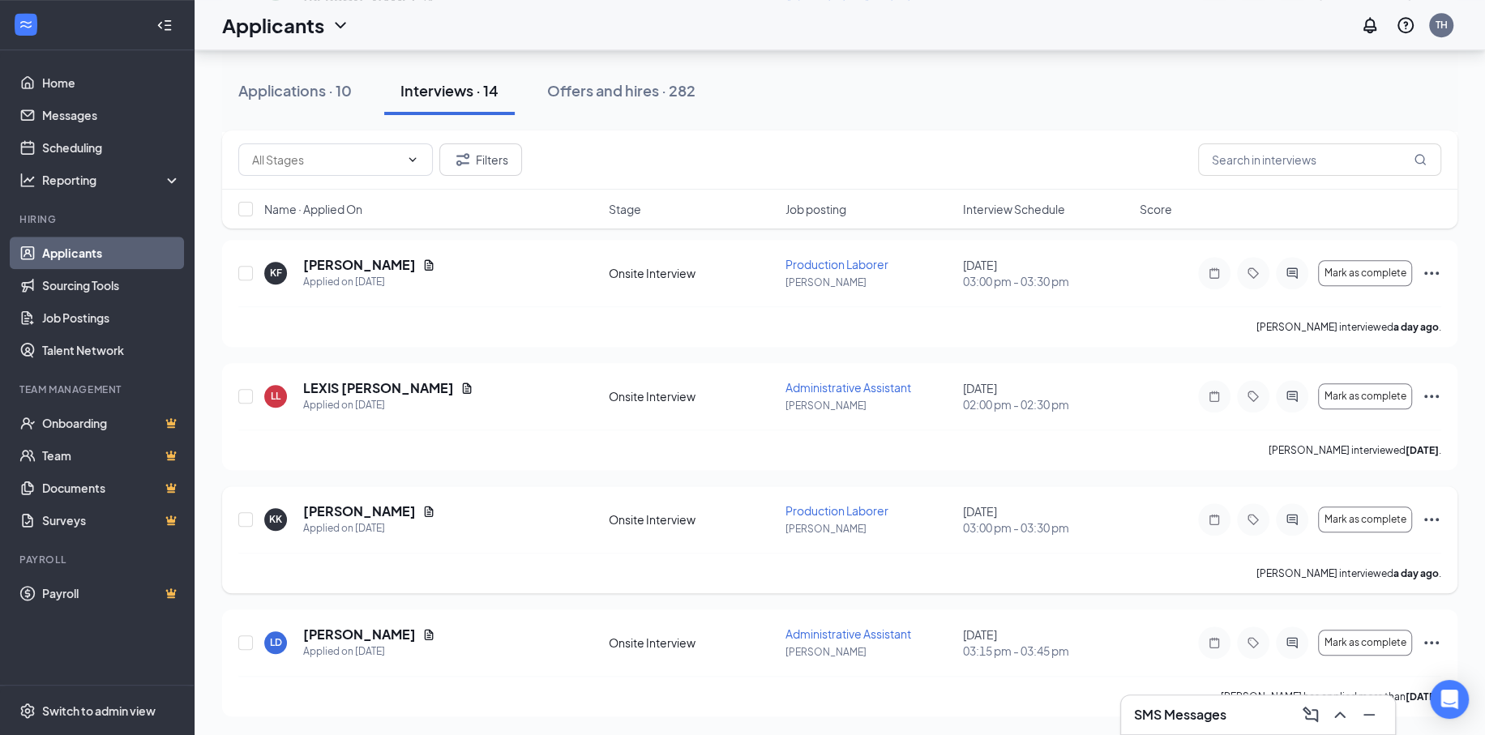
click at [1429, 521] on icon "Ellipses" at bounding box center [1431, 519] width 19 height 19
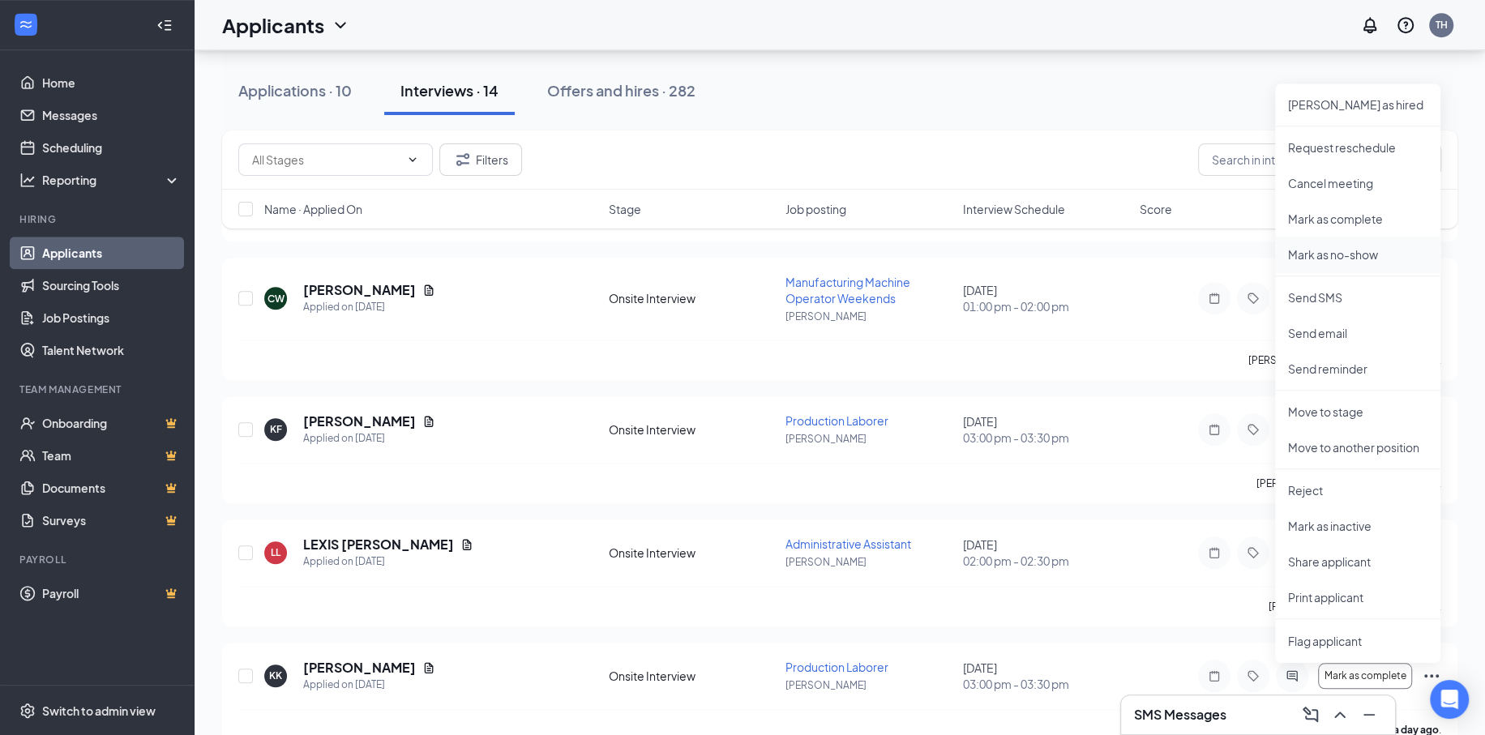
scroll to position [1051, 0]
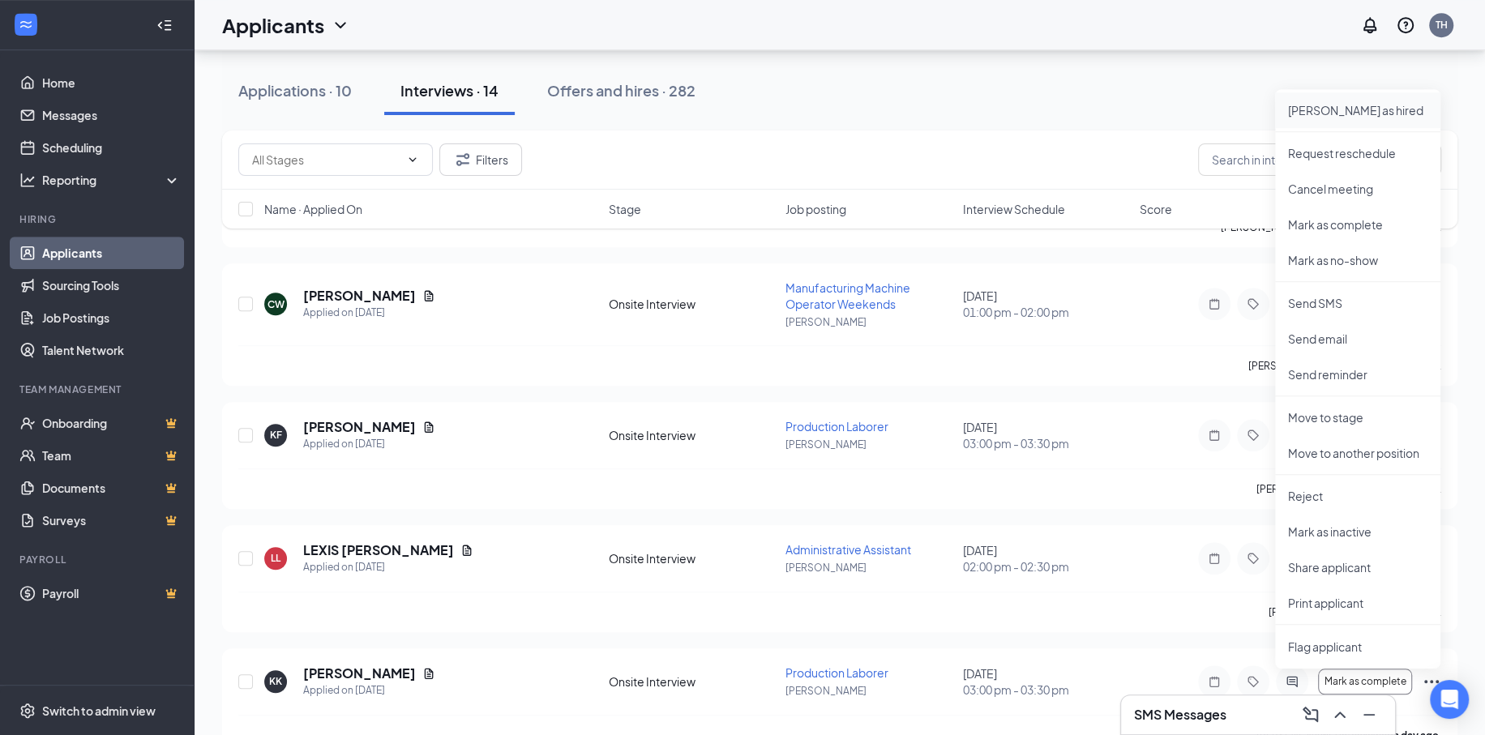
click at [1311, 110] on p "[PERSON_NAME] as hired" at bounding box center [1357, 110] width 139 height 16
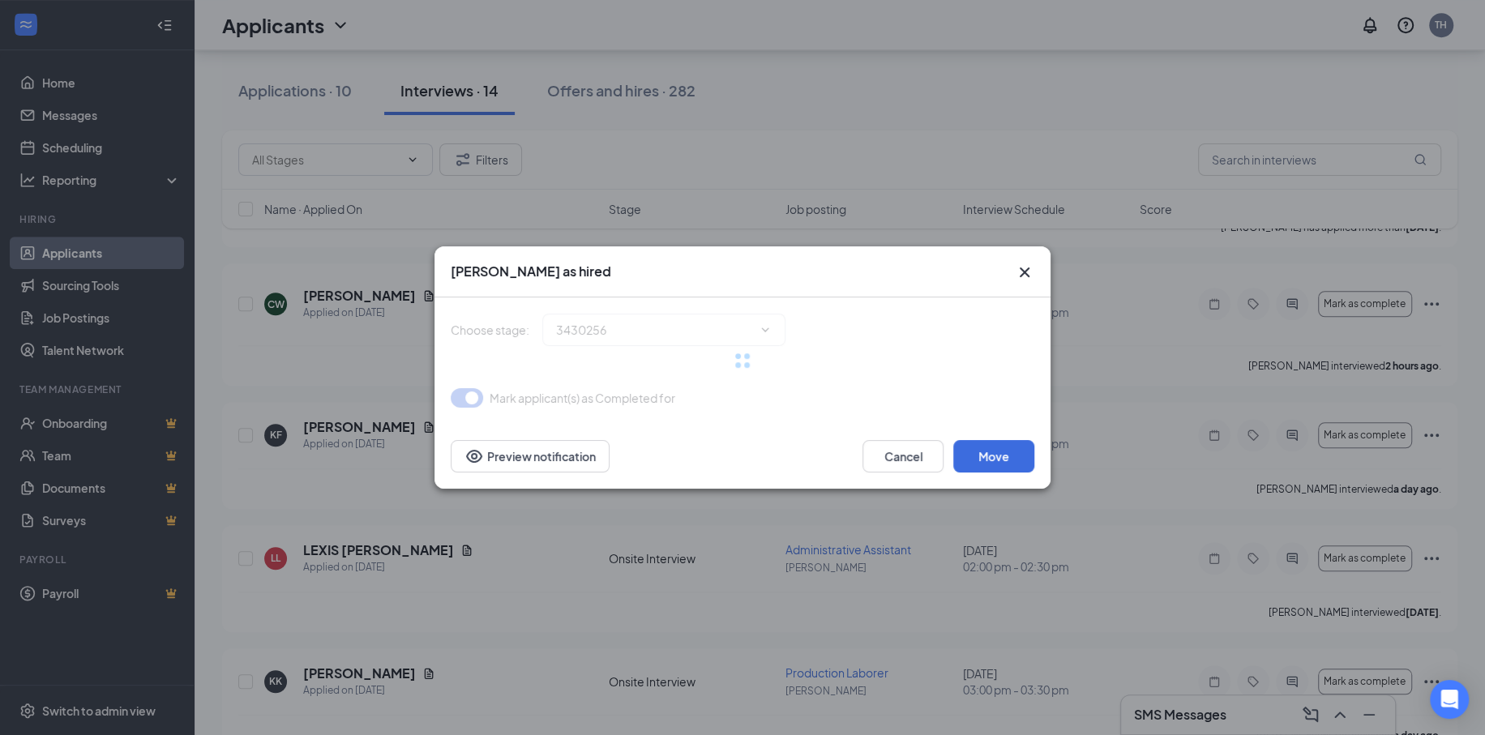
type input "Hiring Complete (final stage)"
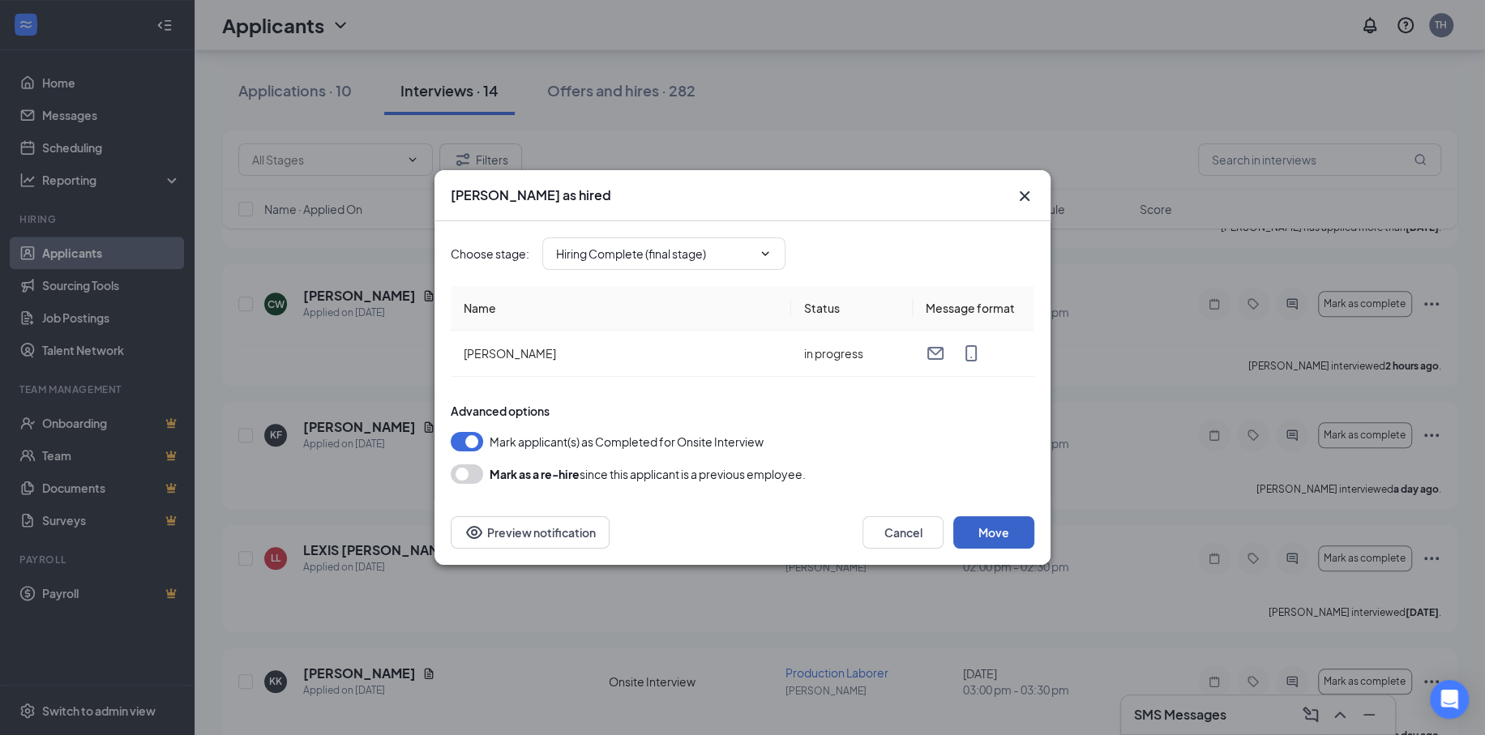
click at [994, 533] on button "Move" at bounding box center [993, 532] width 81 height 32
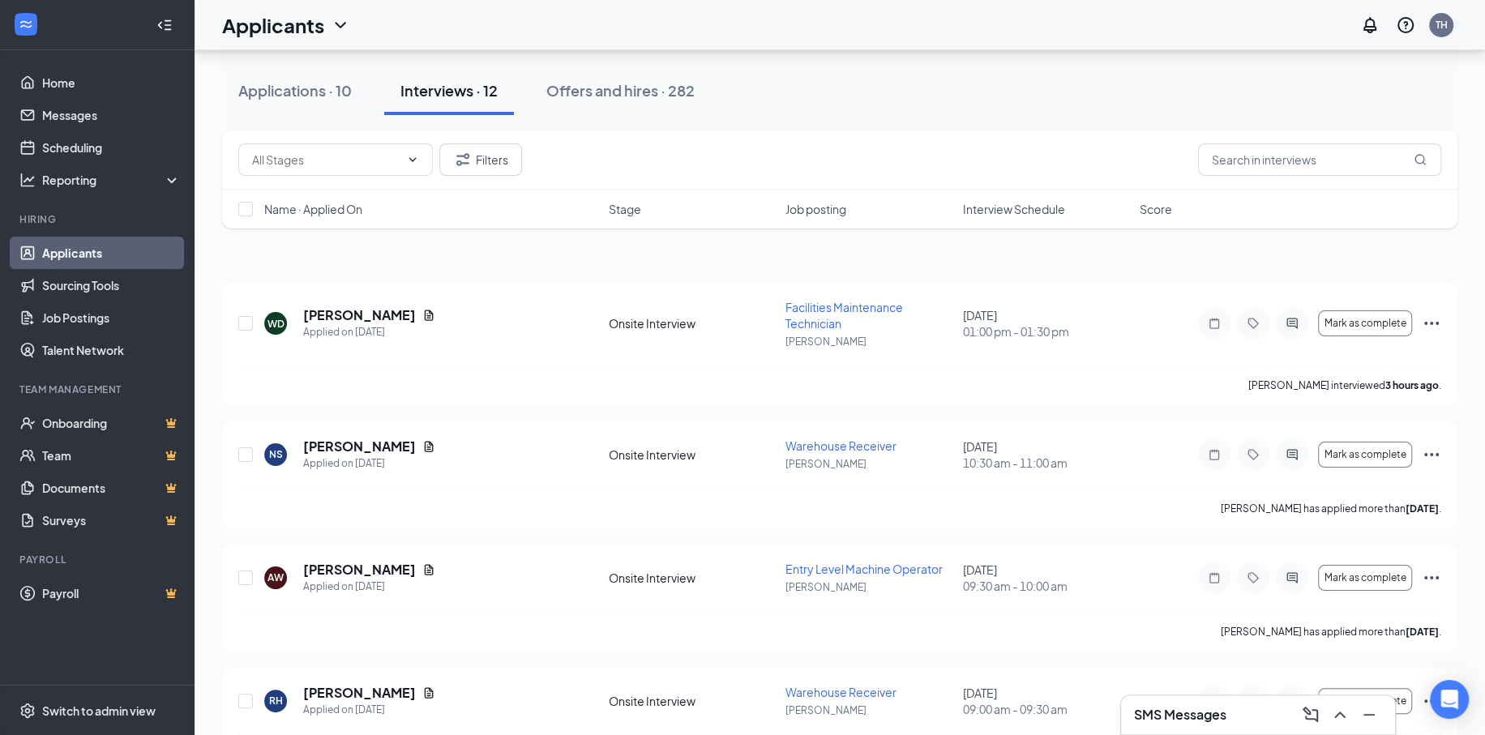
scroll to position [0, 0]
